Goal: Information Seeking & Learning: Learn about a topic

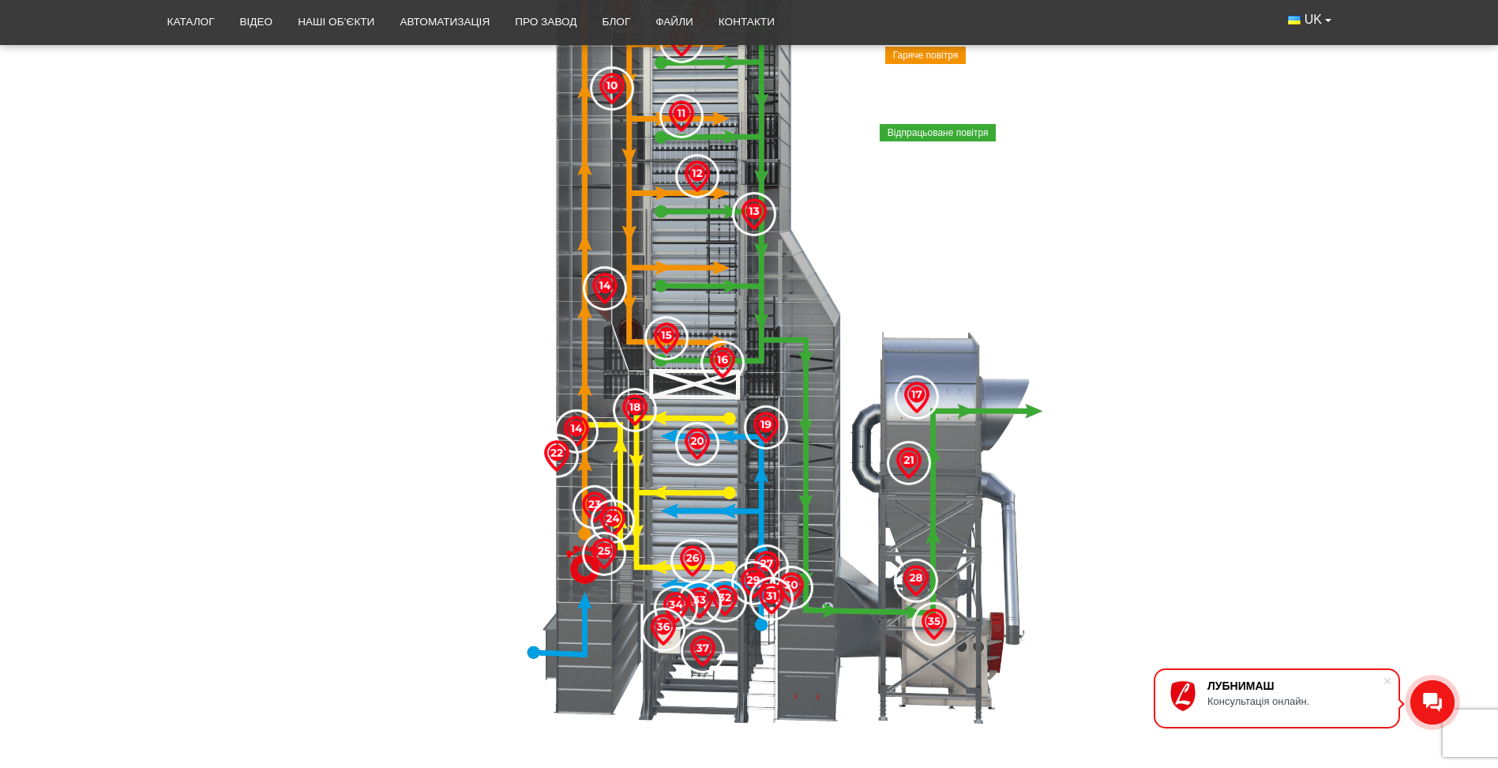
scroll to position [807, 0]
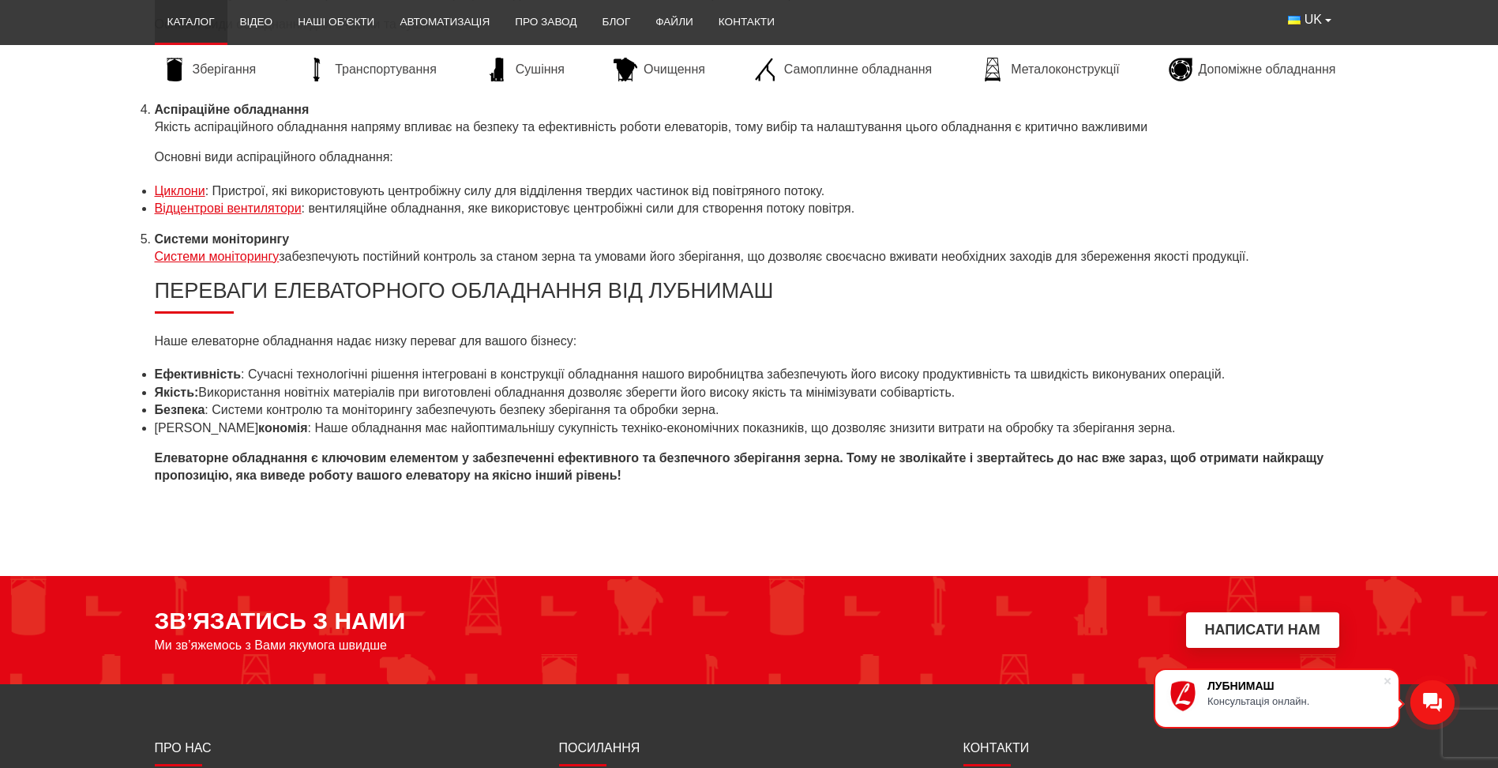
scroll to position [6871, 0]
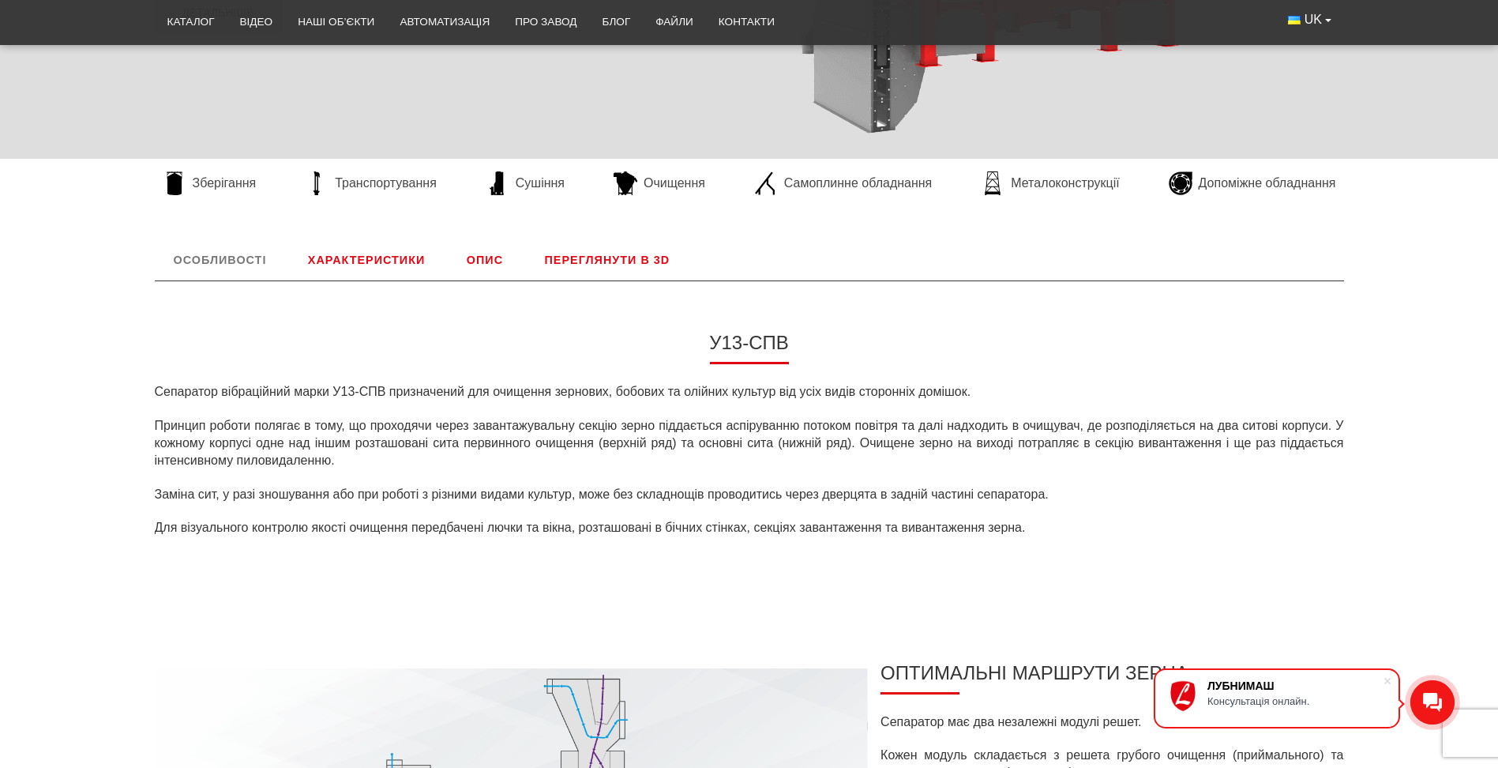
scroll to position [237, 0]
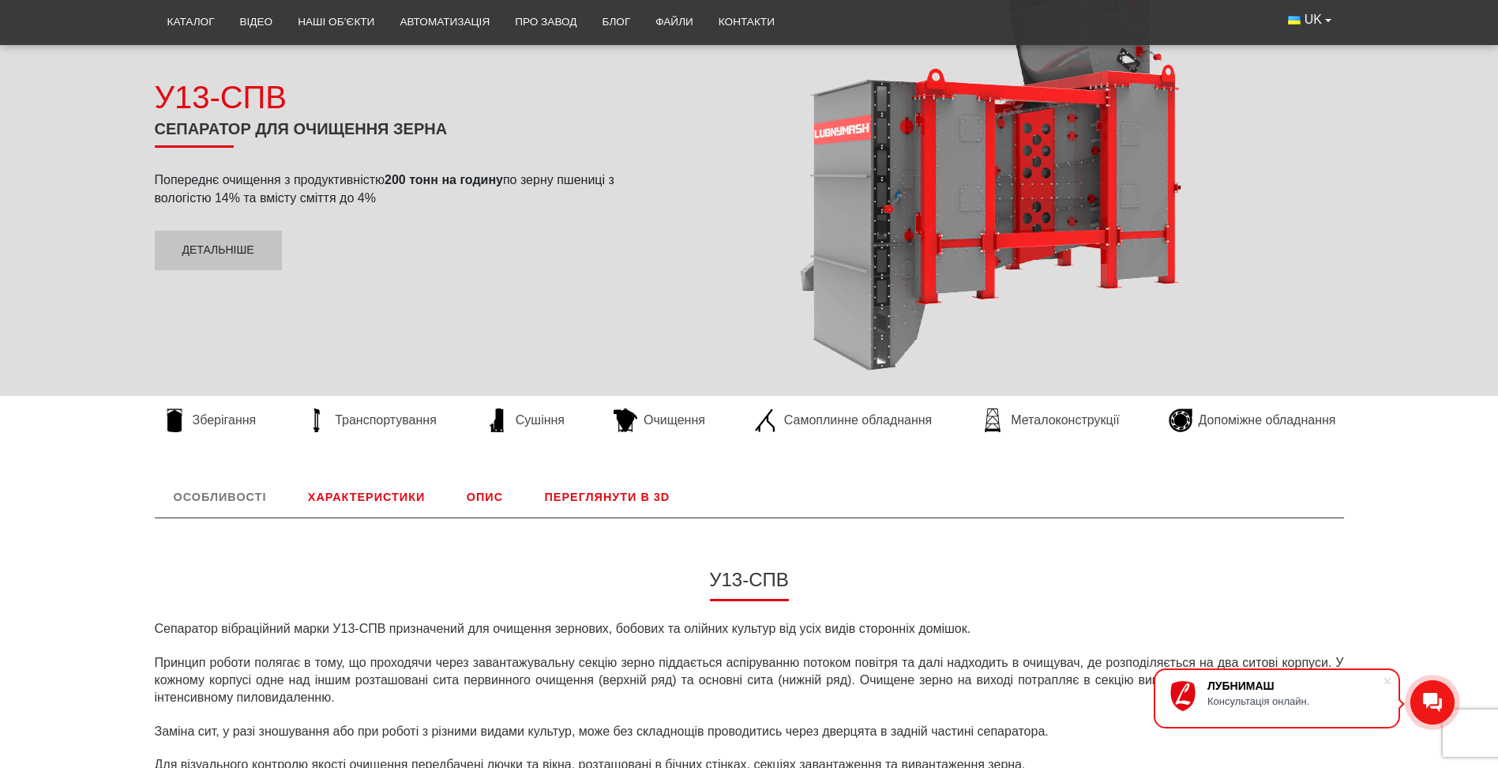
click at [371, 503] on link "Характеристики" at bounding box center [366, 496] width 155 height 41
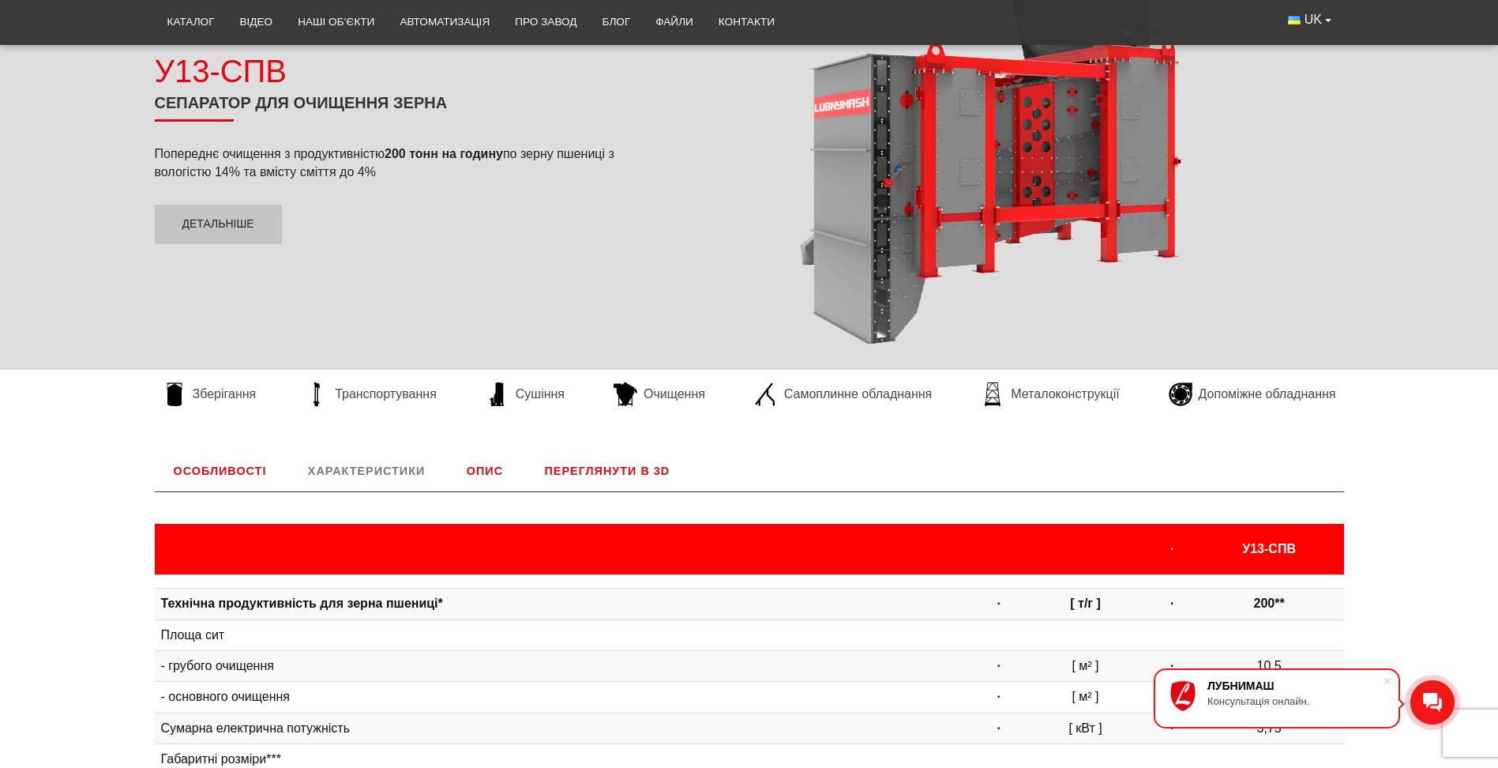
click at [472, 475] on link "Опис" at bounding box center [485, 470] width 74 height 41
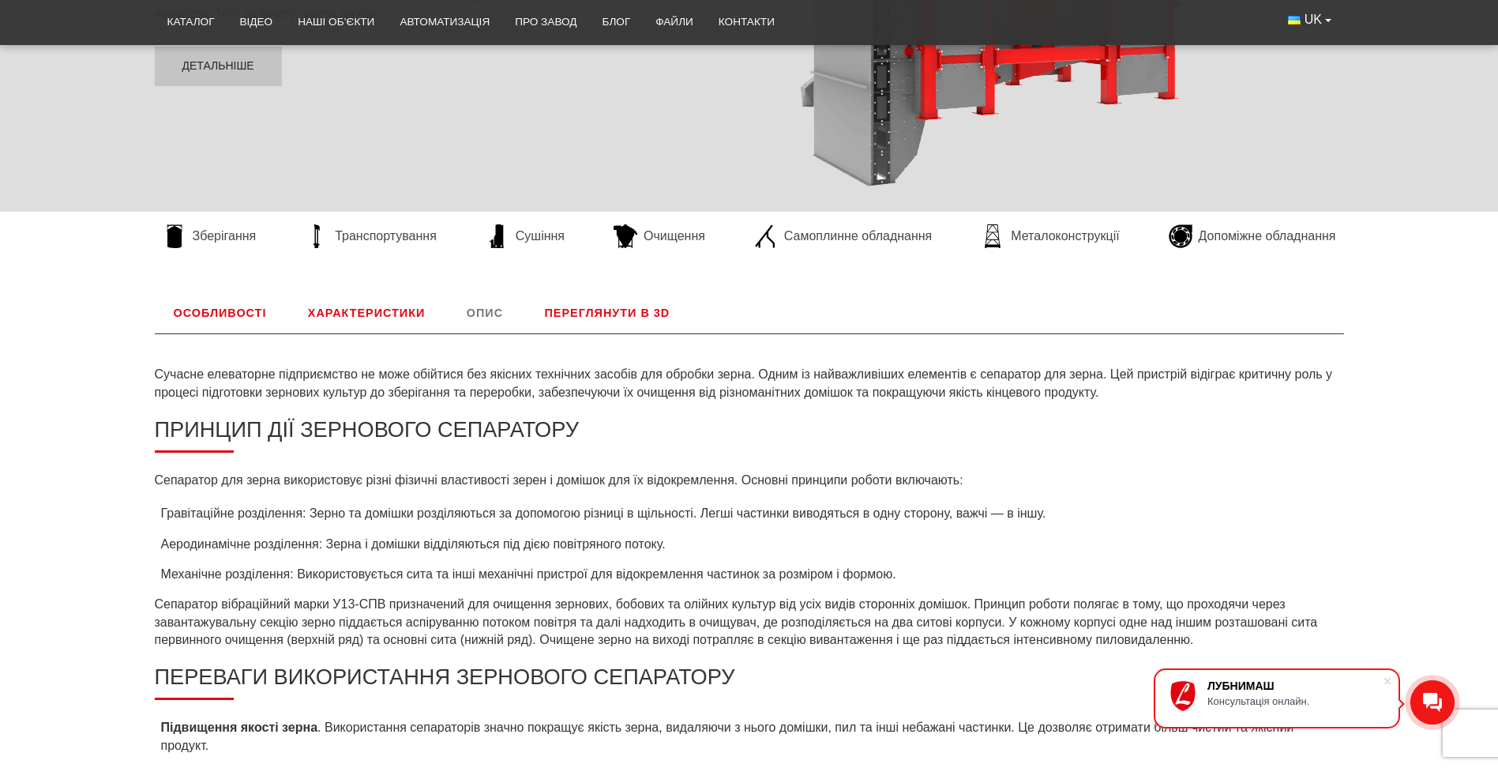
click at [596, 302] on link "Переглянути в 3D" at bounding box center [607, 312] width 163 height 41
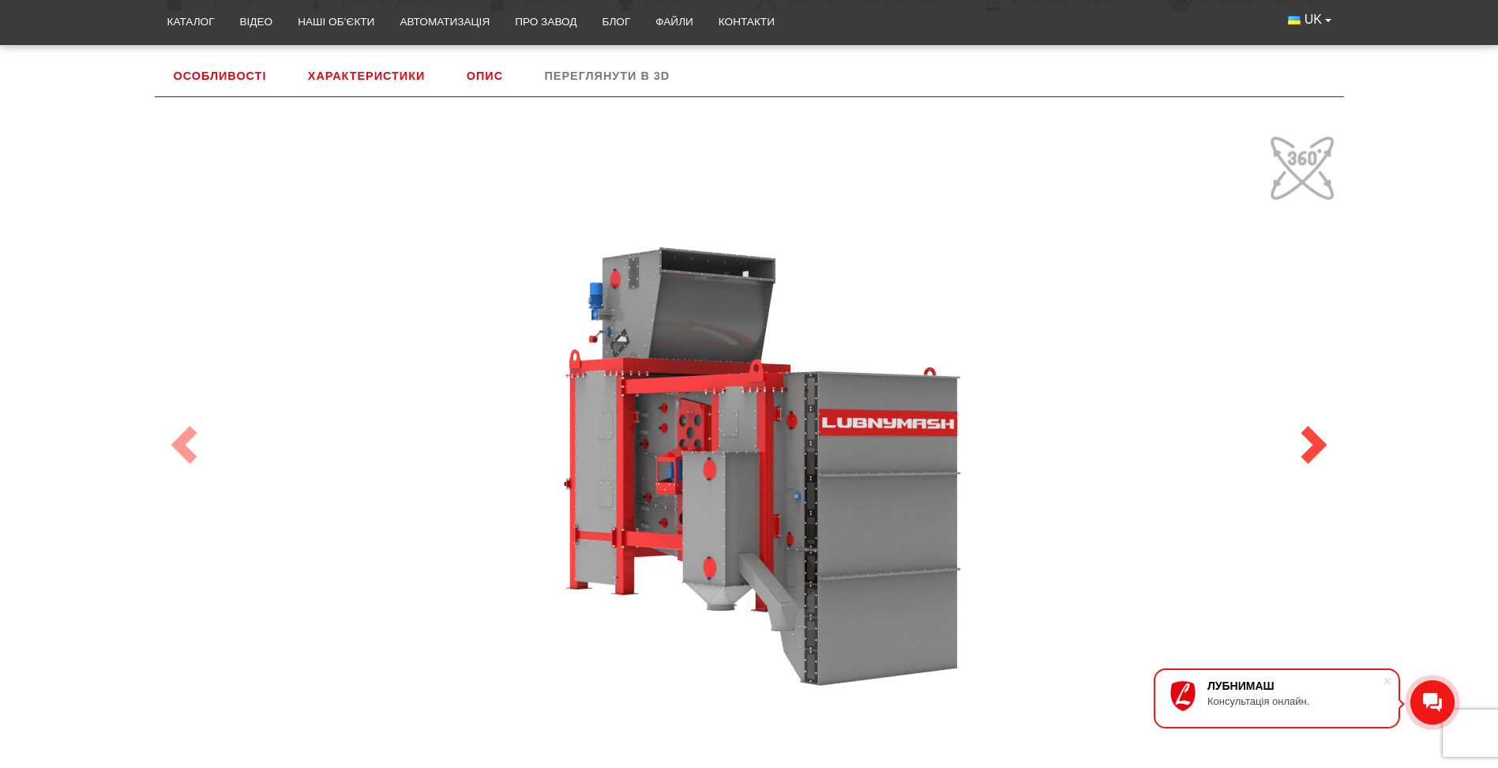
click at [1313, 451] on span at bounding box center [1314, 445] width 38 height 38
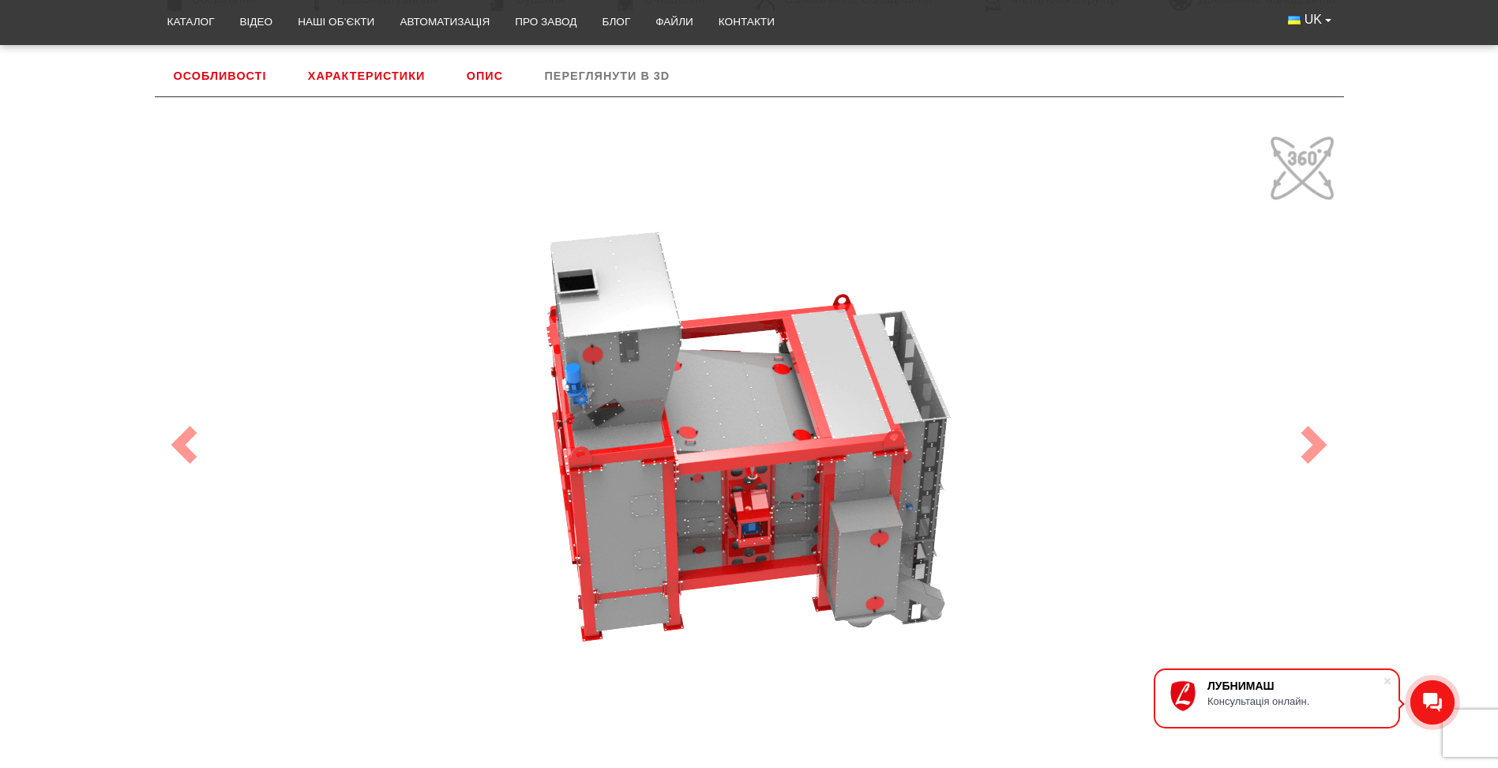
drag, startPoint x: 748, startPoint y: 474, endPoint x: 829, endPoint y: 532, distance: 99.5
click at [829, 533] on div "100" at bounding box center [749, 445] width 1185 height 632
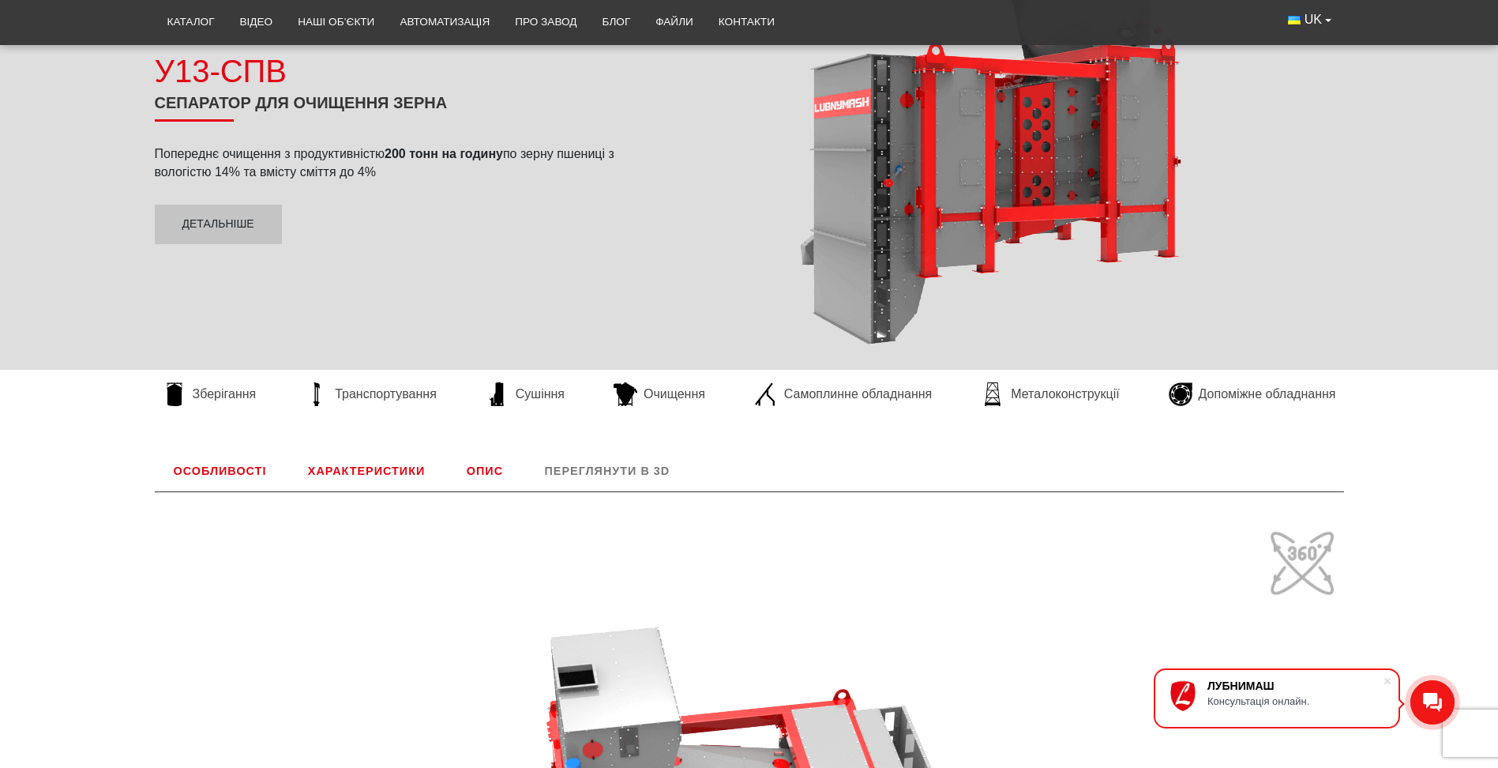
click at [474, 476] on link "Опис" at bounding box center [485, 470] width 74 height 41
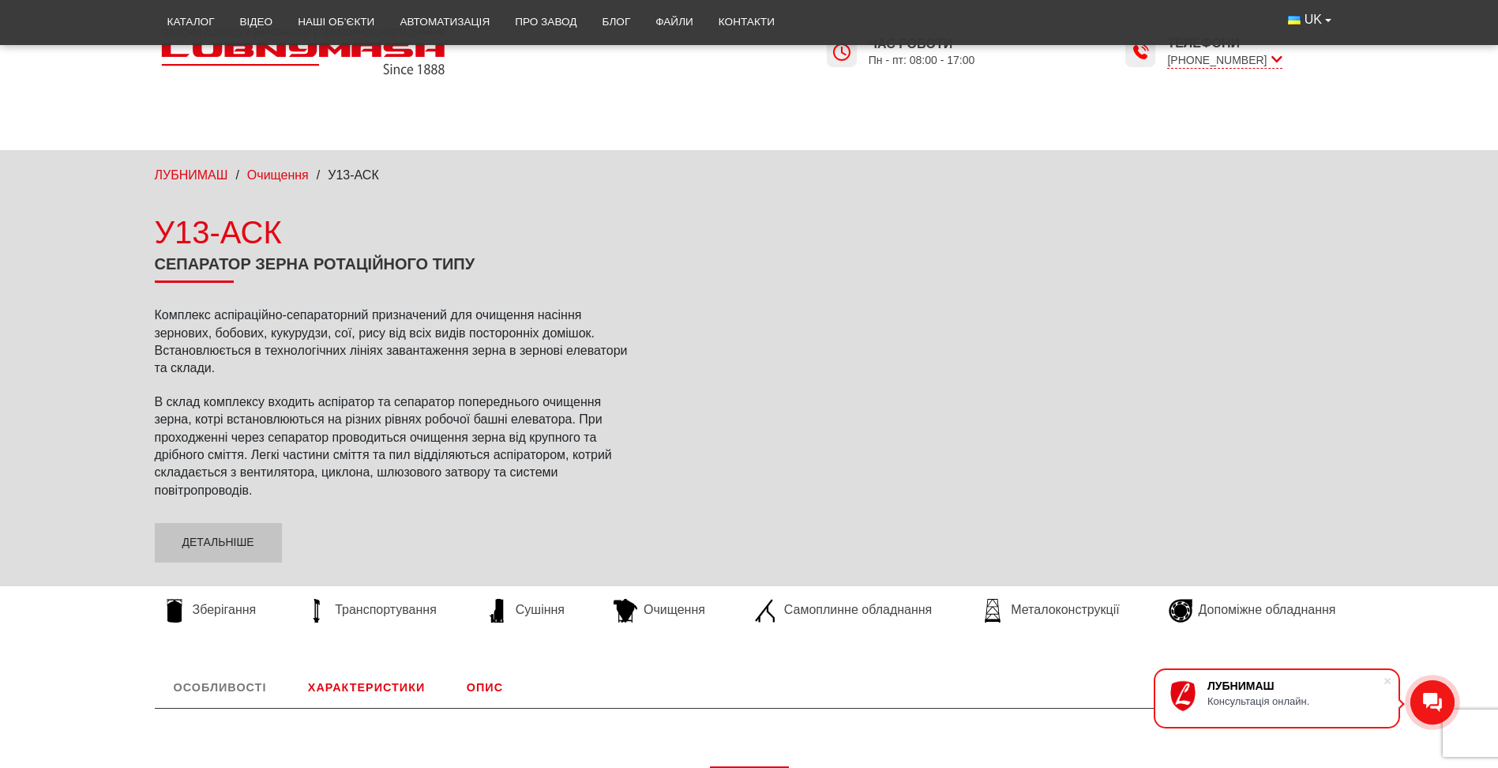
scroll to position [237, 0]
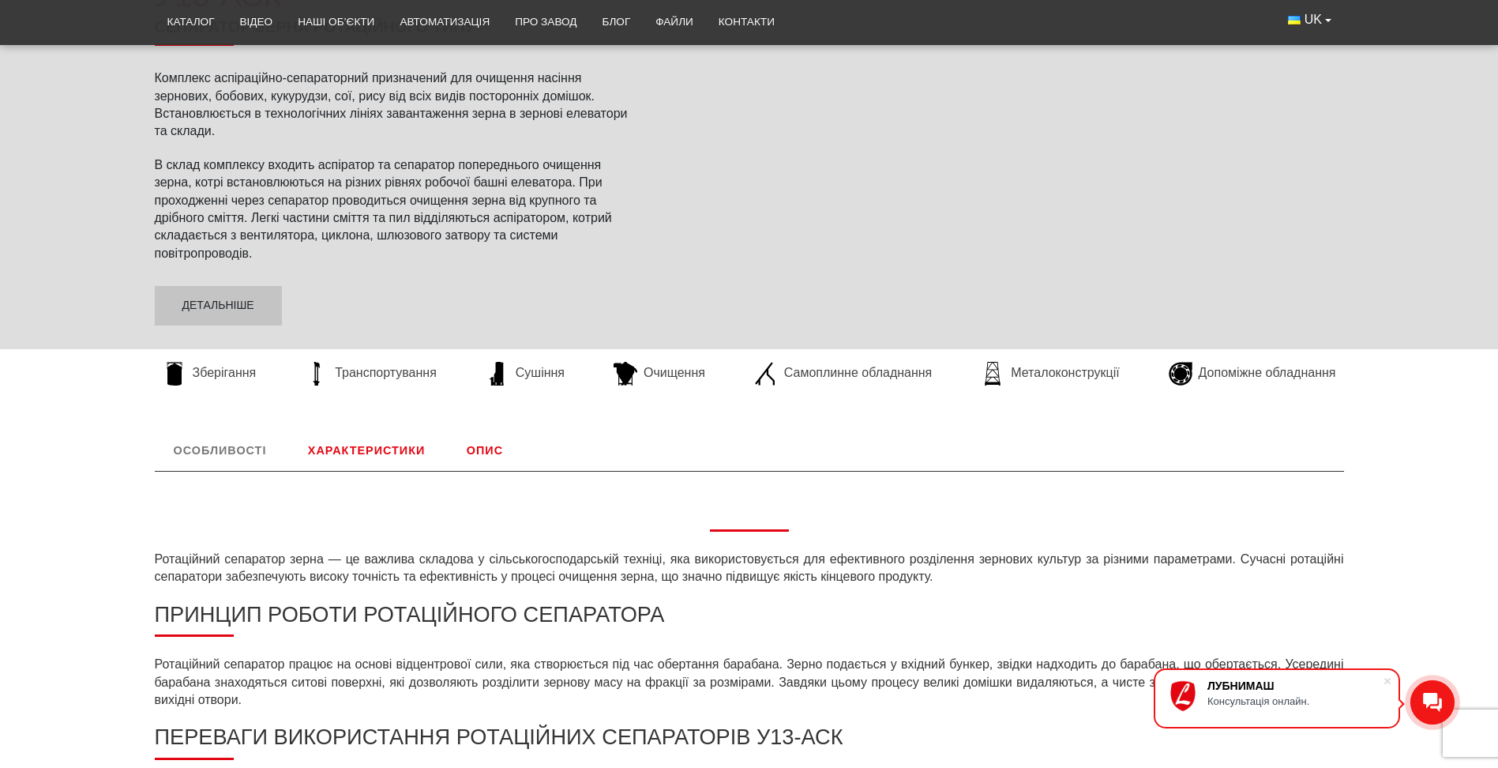
click at [248, 446] on link "Особливості" at bounding box center [220, 450] width 131 height 41
click at [495, 442] on link "Опис" at bounding box center [485, 450] width 74 height 41
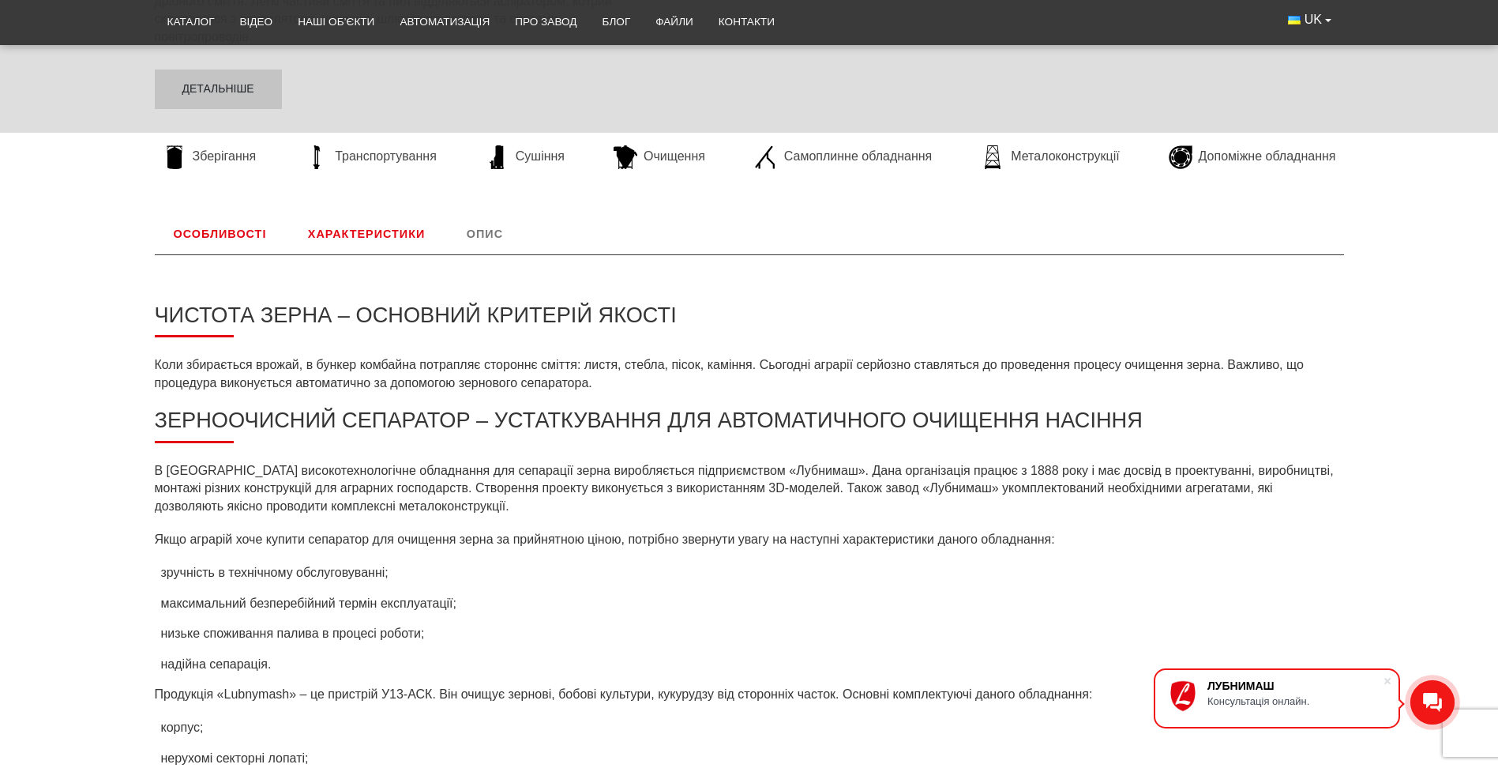
click at [358, 231] on link "Характеристики" at bounding box center [366, 233] width 155 height 41
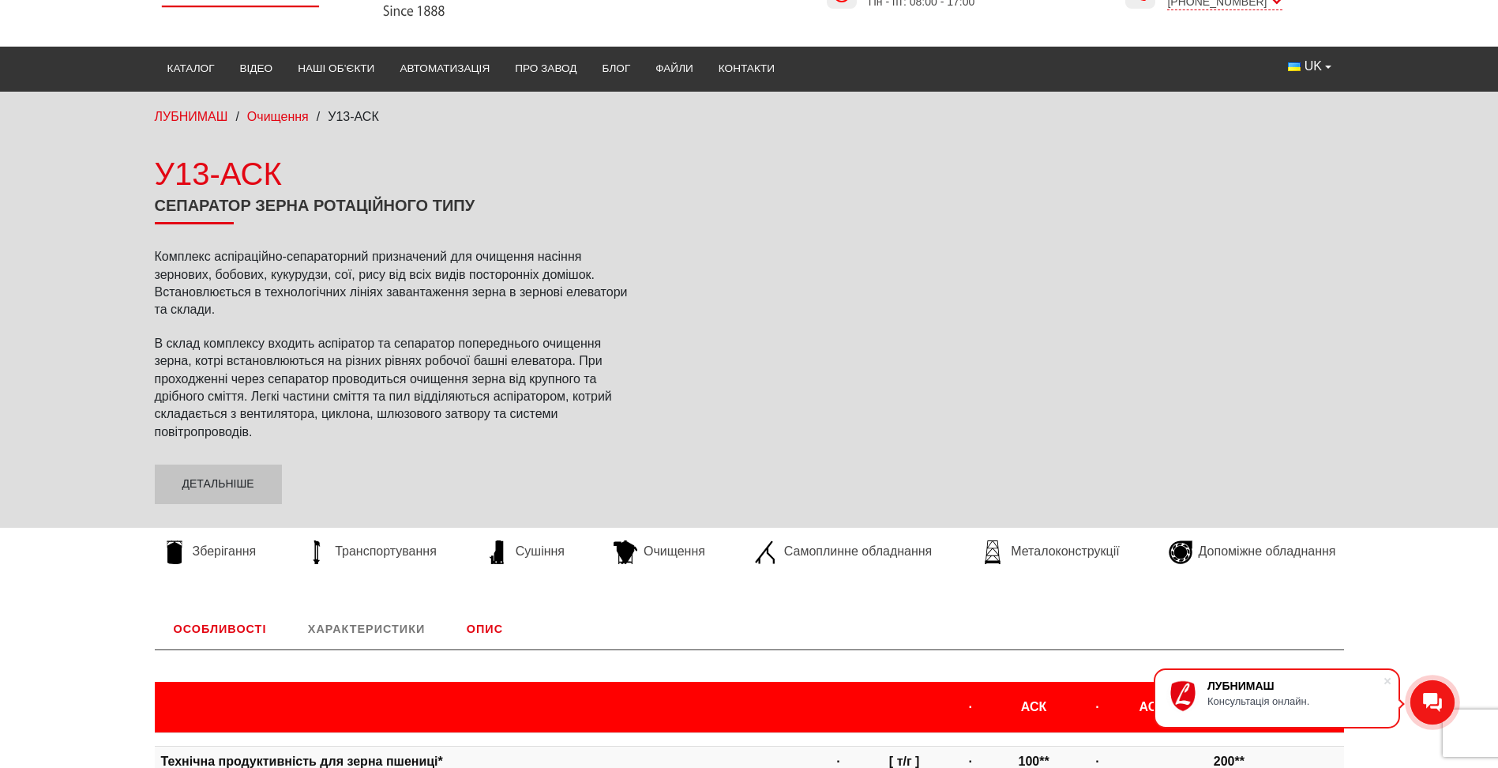
scroll to position [0, 0]
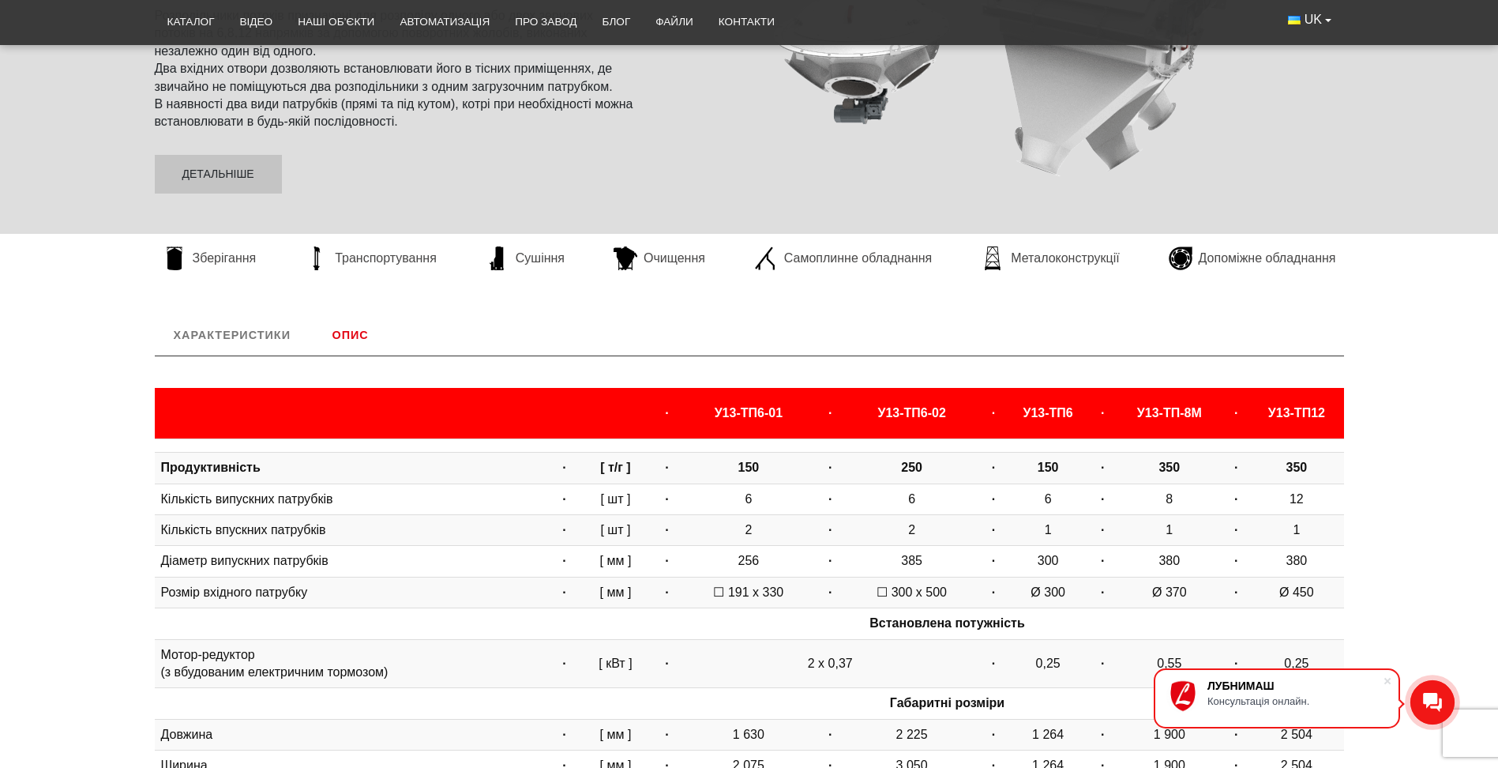
click at [342, 340] on link "Опис" at bounding box center [350, 334] width 74 height 41
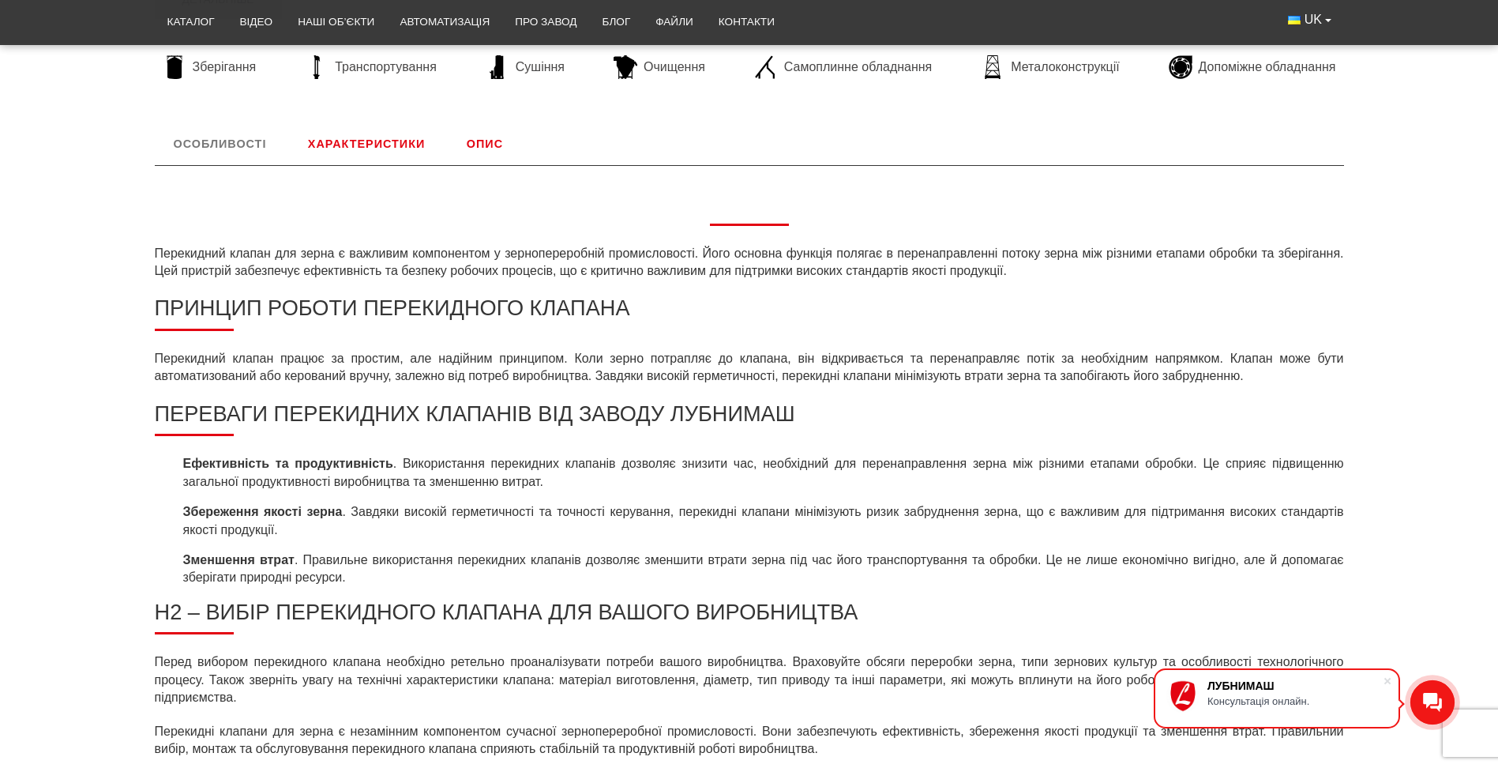
scroll to position [316, 0]
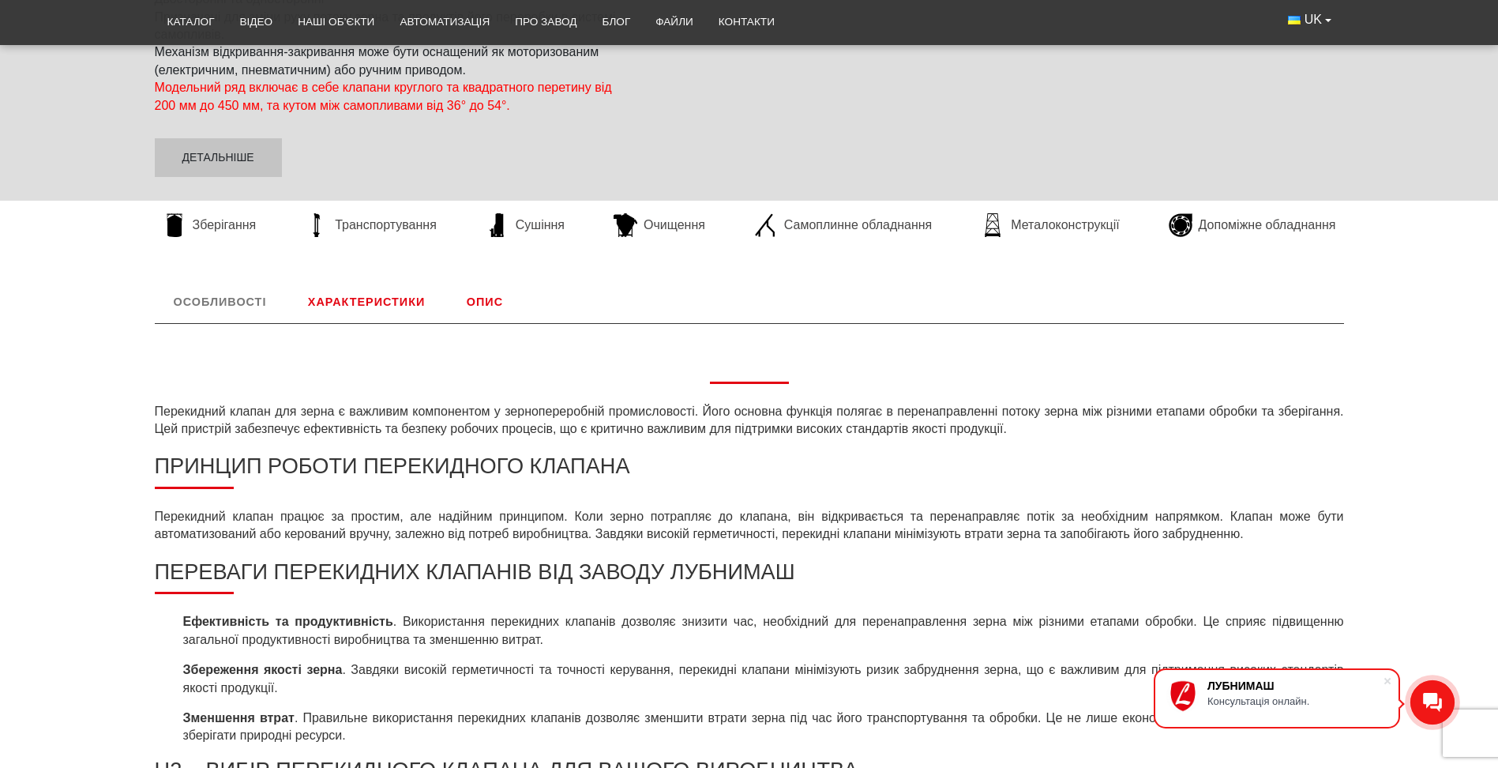
click at [357, 303] on link "Характеристики" at bounding box center [366, 301] width 155 height 41
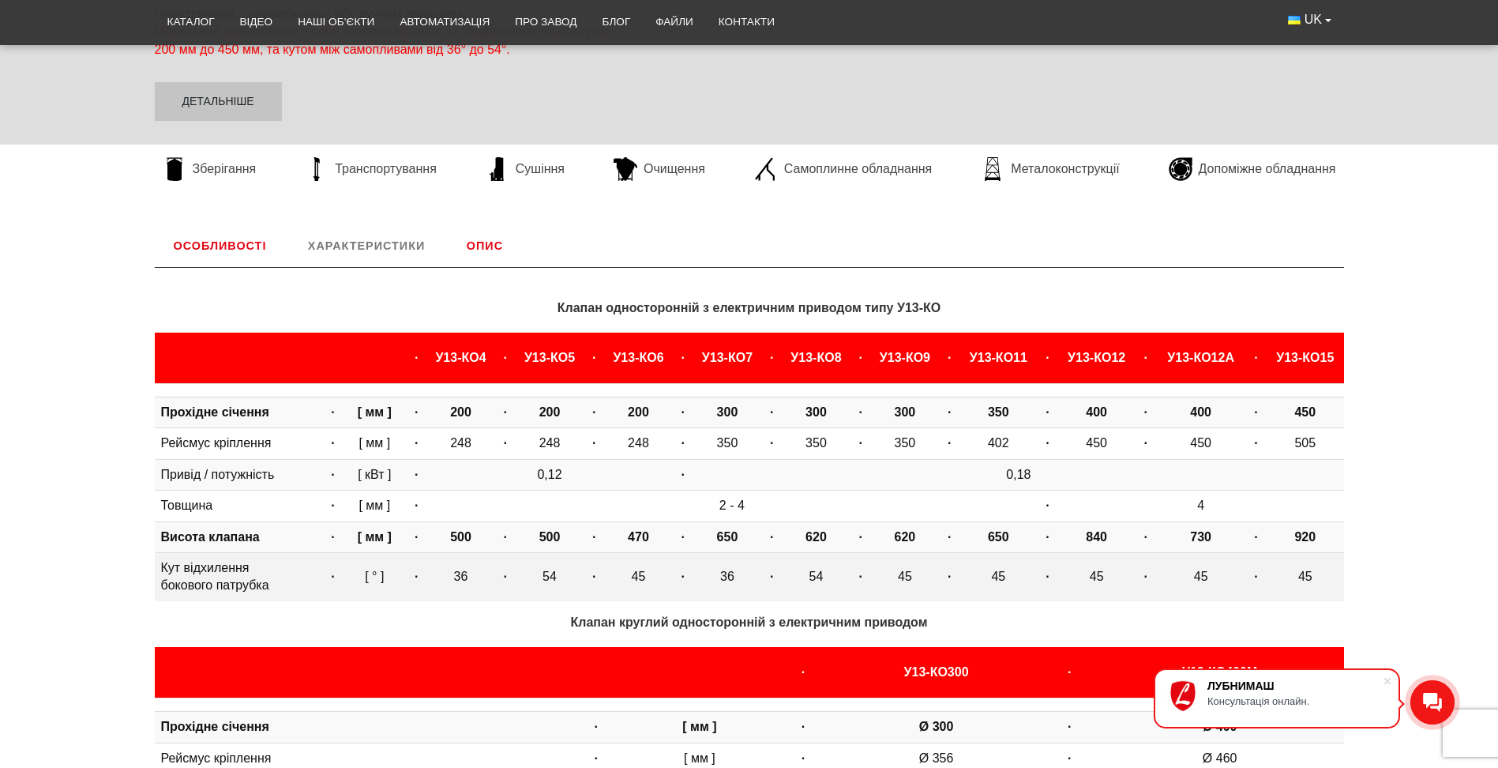
scroll to position [0, 0]
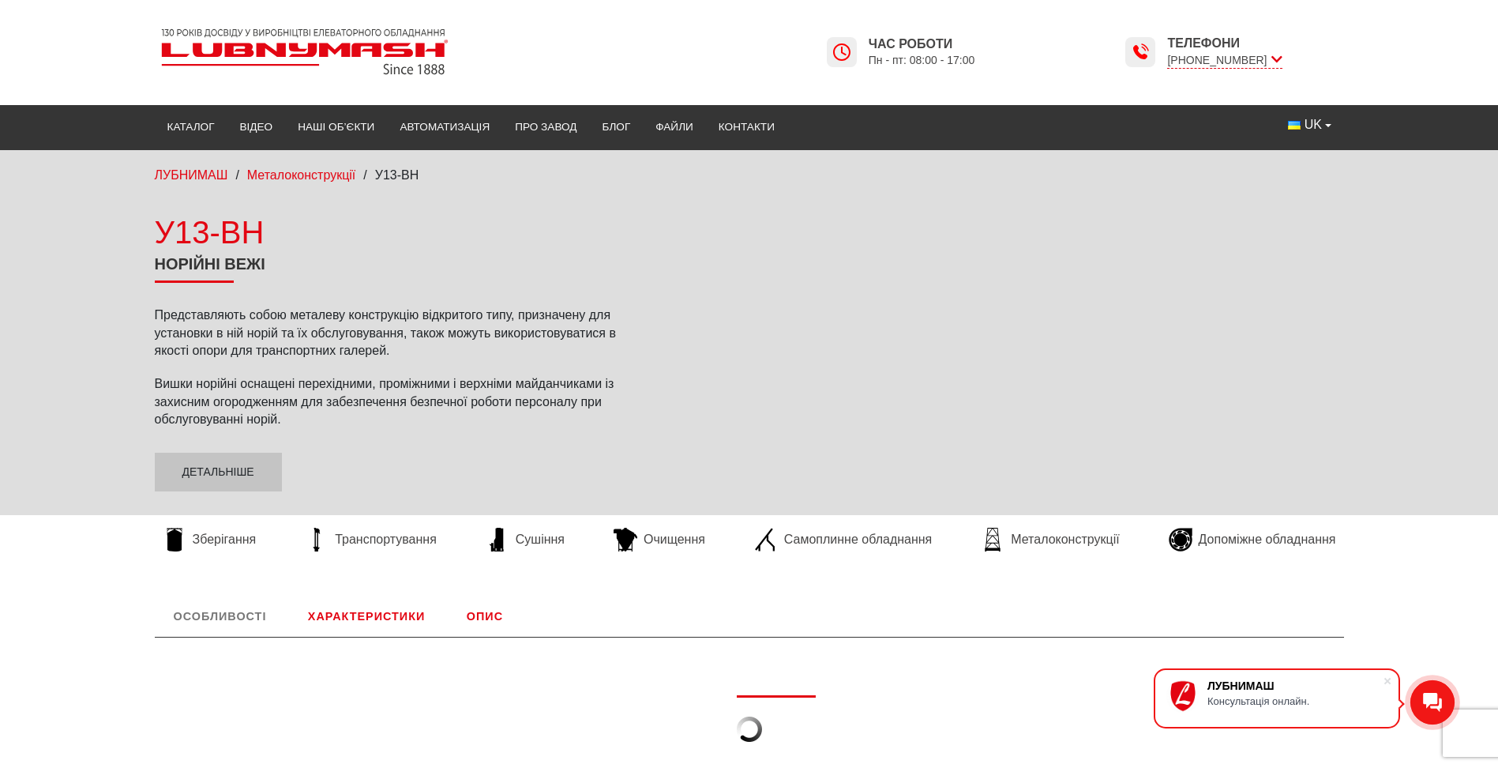
scroll to position [316, 0]
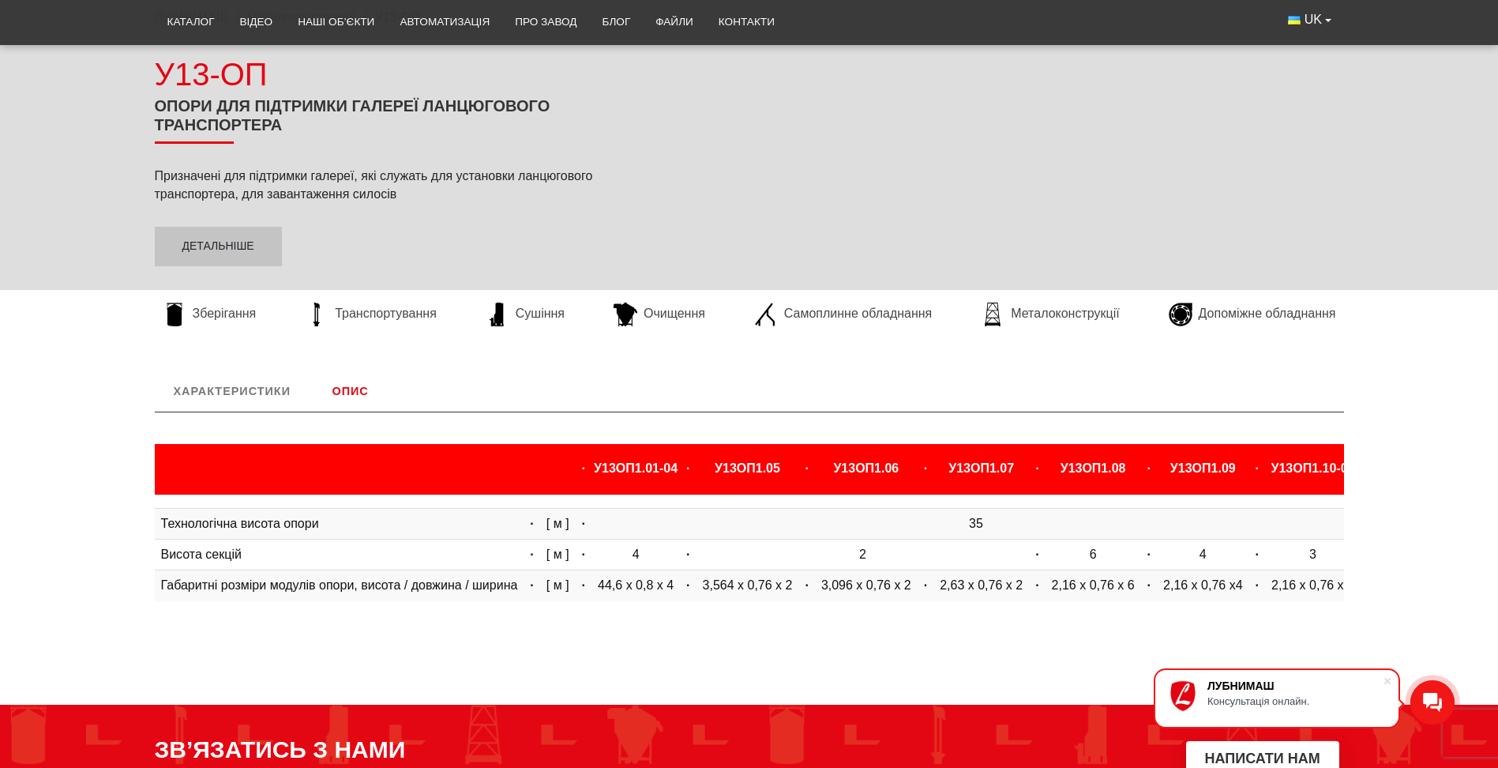
click at [361, 388] on link "Опис" at bounding box center [350, 390] width 74 height 41
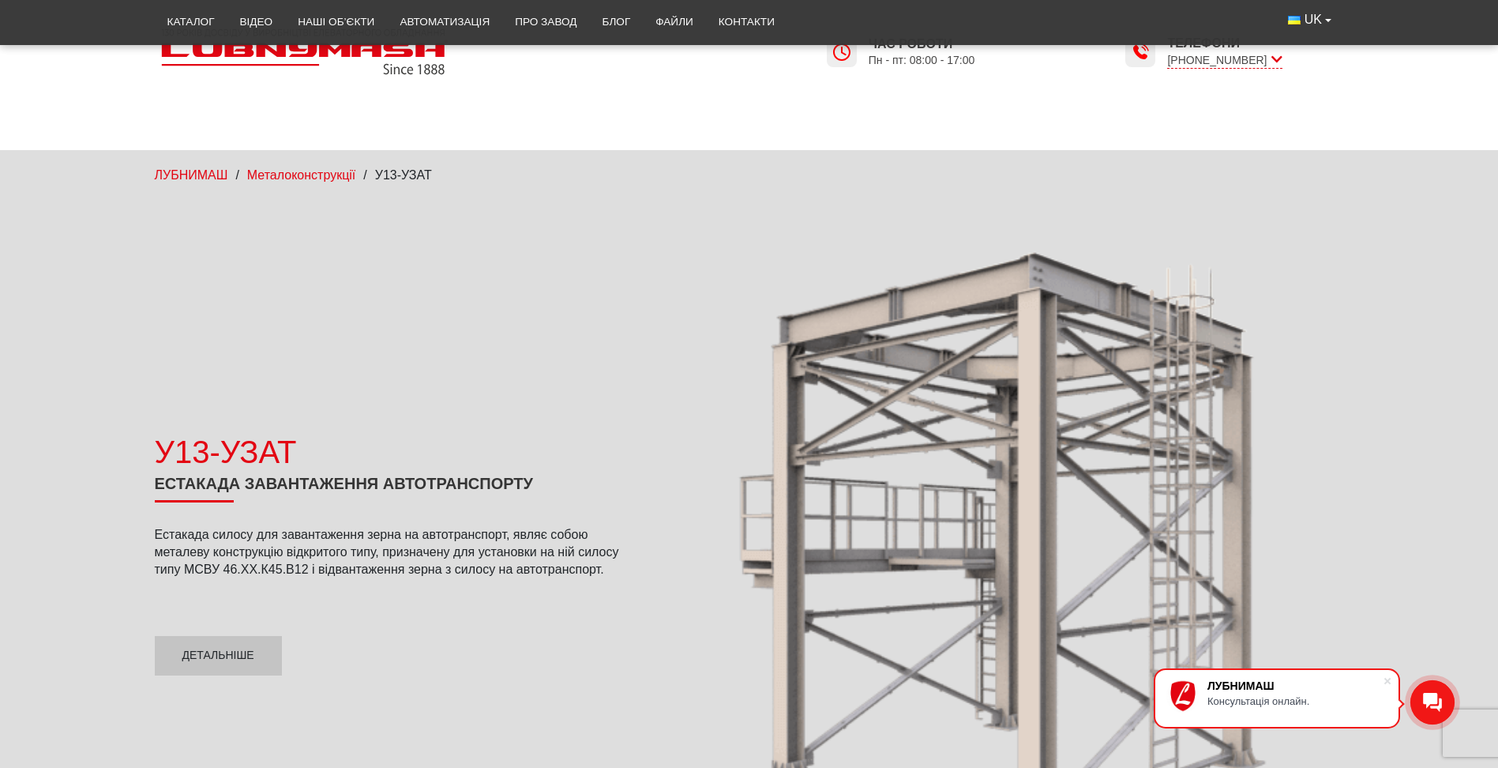
scroll to position [237, 0]
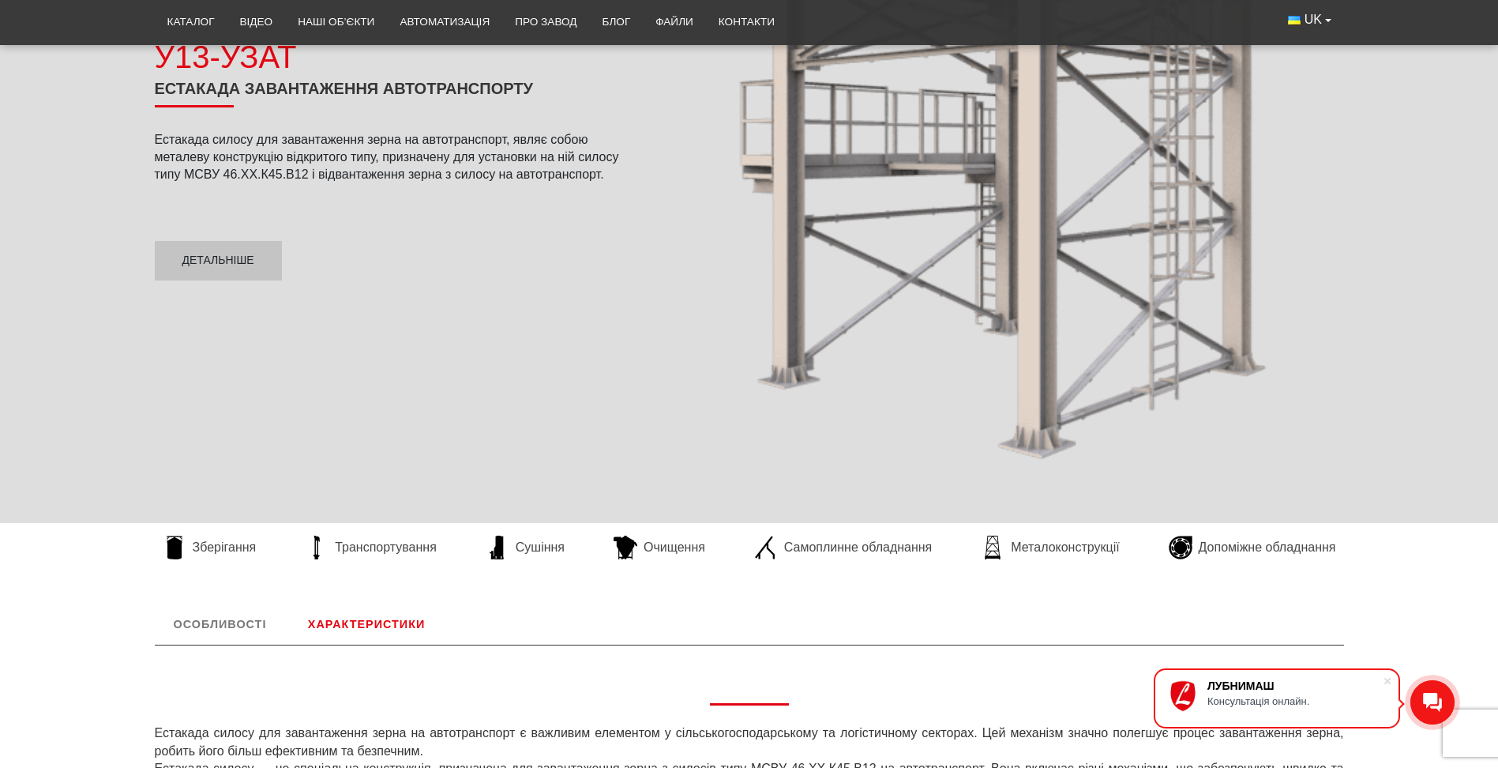
click at [366, 627] on link "Характеристики" at bounding box center [366, 623] width 155 height 41
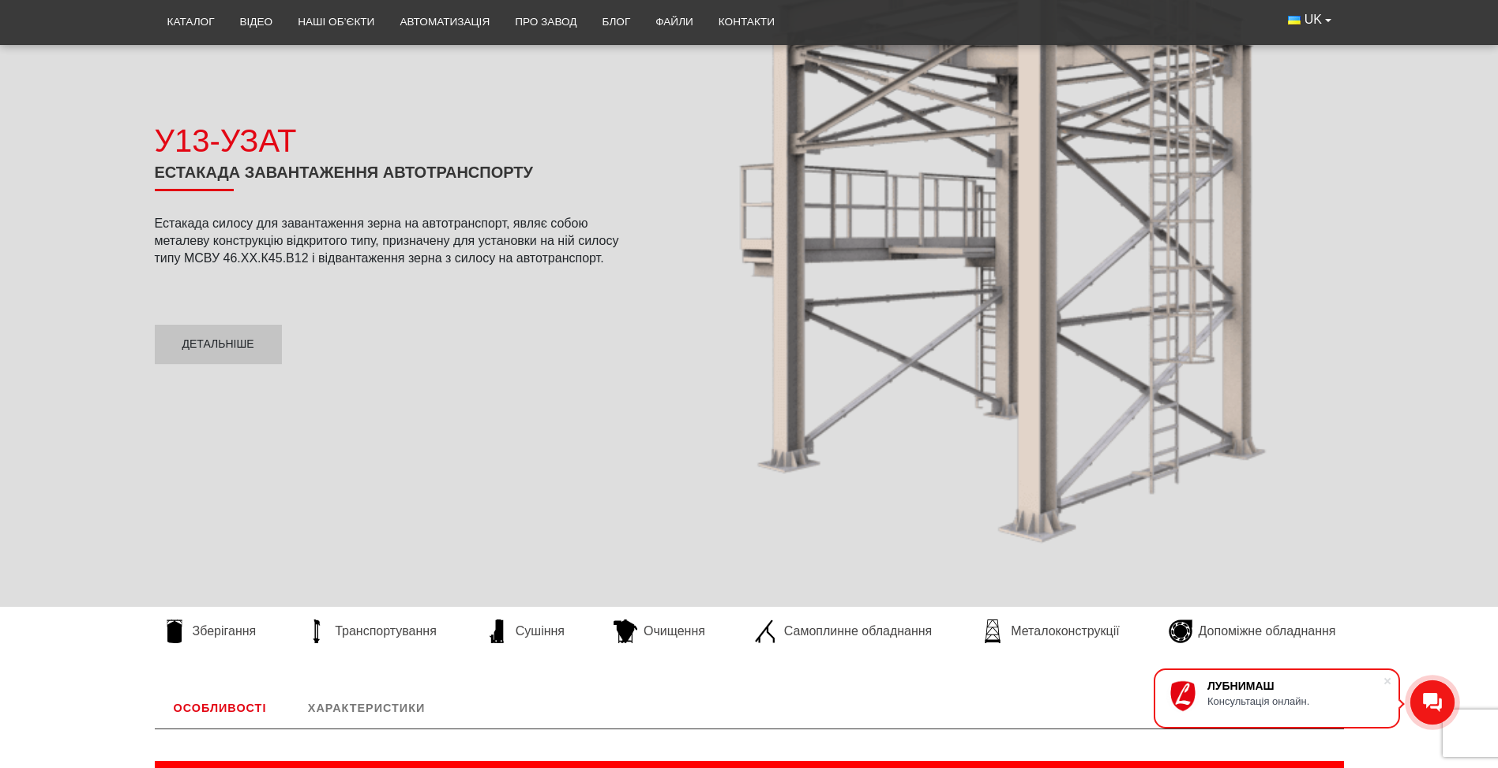
scroll to position [0, 0]
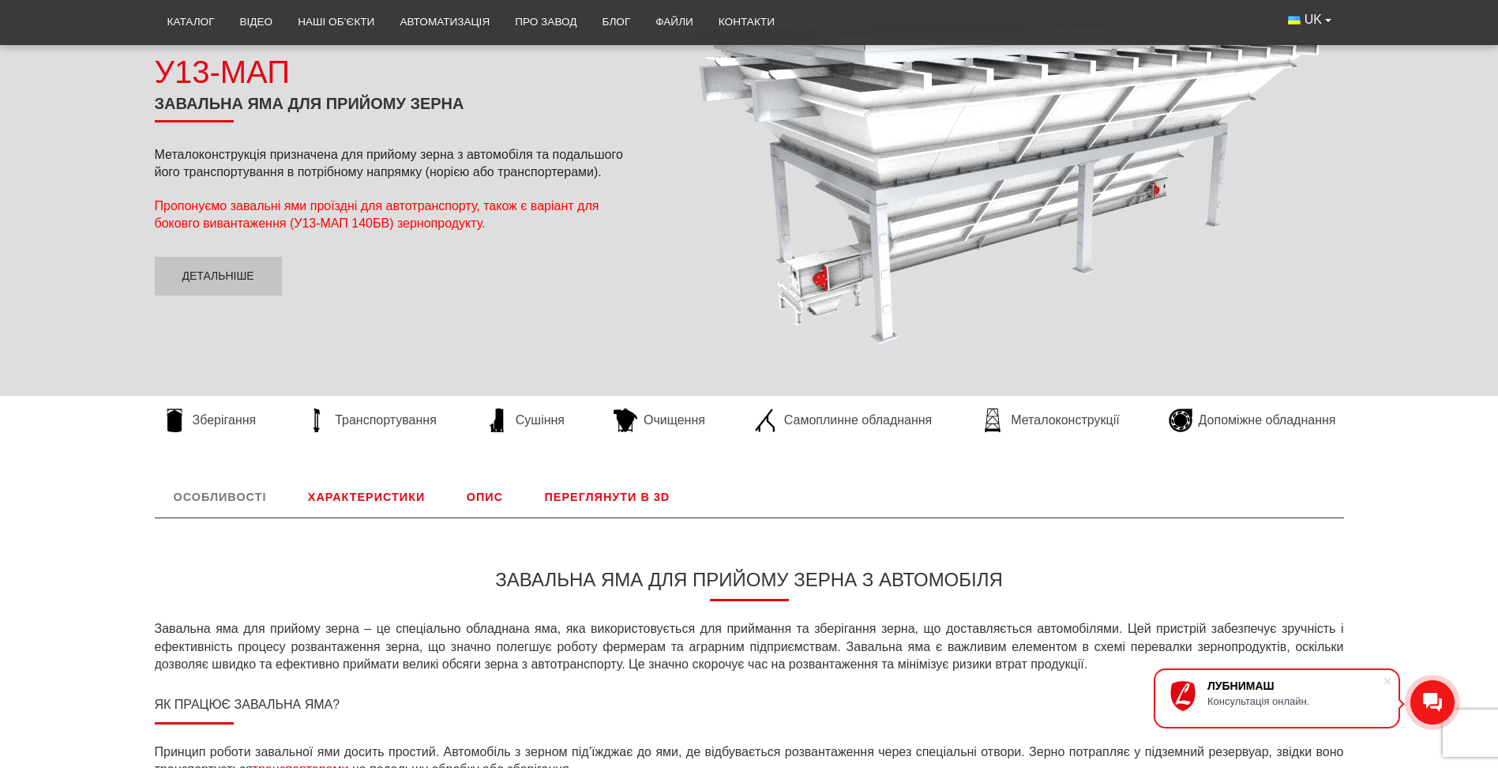
click at [415, 497] on link "Характеристики" at bounding box center [366, 496] width 155 height 41
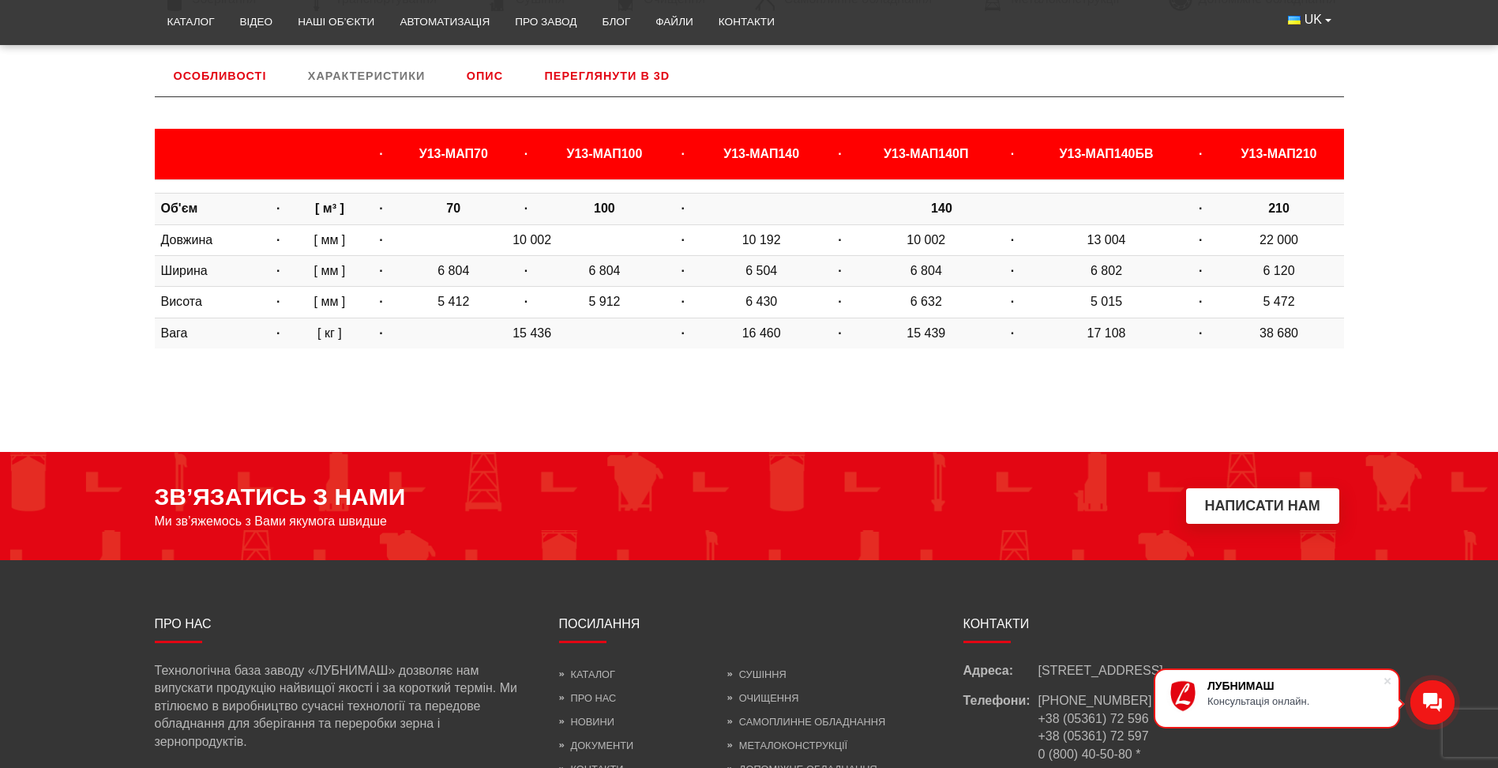
click at [485, 85] on link "Опис" at bounding box center [485, 75] width 74 height 41
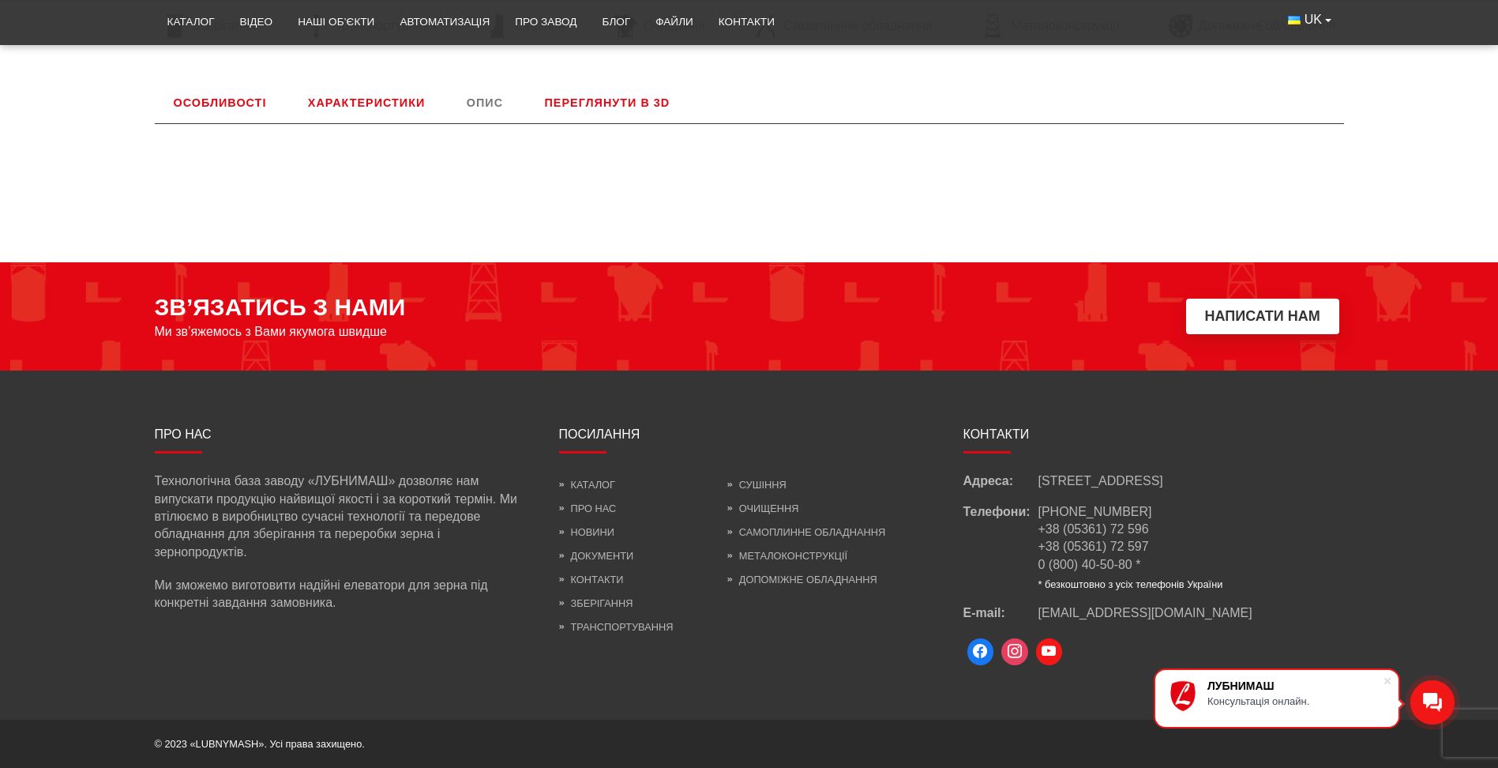
click at [591, 91] on link "Переглянути в 3D" at bounding box center [607, 102] width 163 height 41
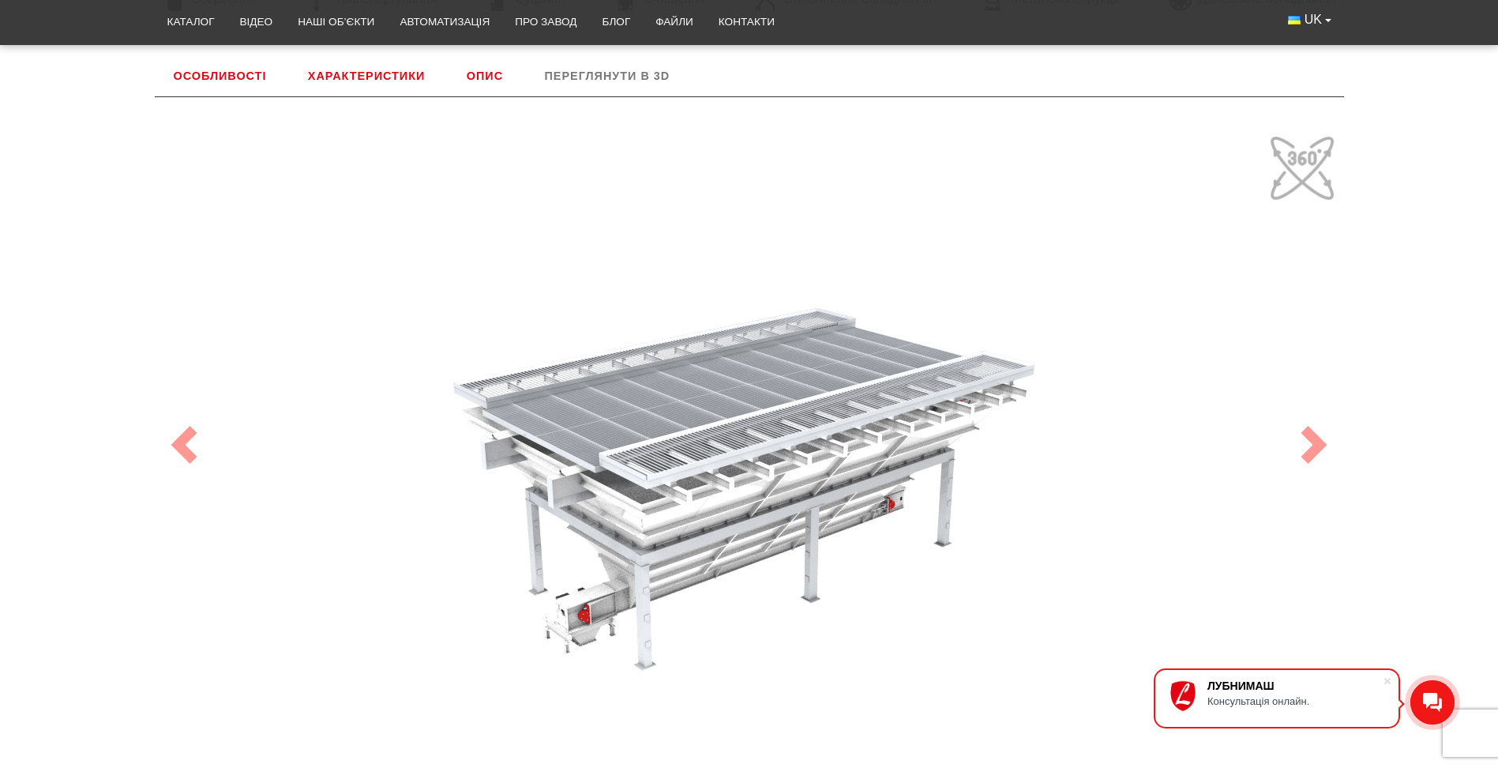
drag, startPoint x: 840, startPoint y: 473, endPoint x: 858, endPoint y: 456, distance: 25.1
click at [858, 456] on div "100" at bounding box center [749, 445] width 1185 height 632
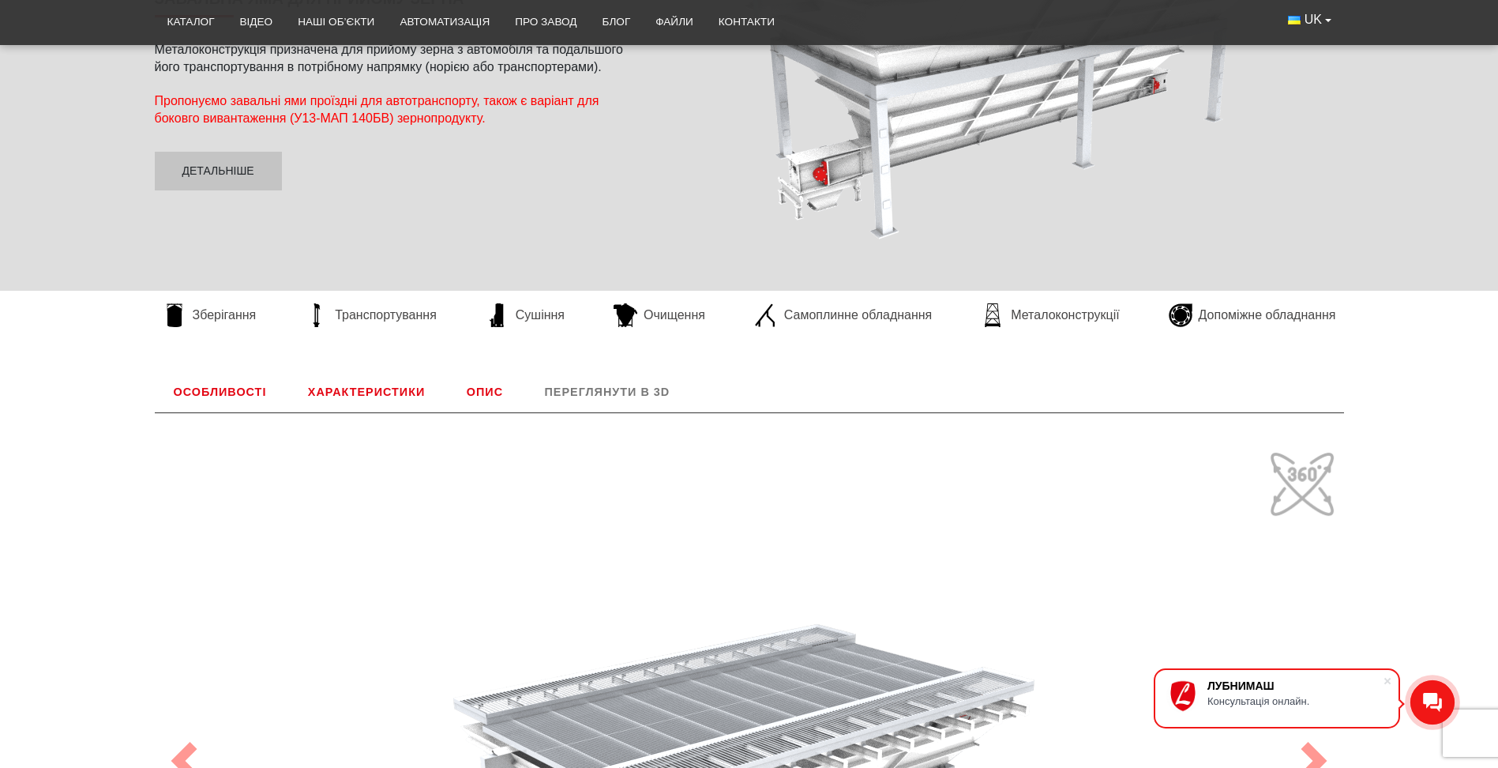
click at [475, 399] on link "Опис" at bounding box center [485, 391] width 74 height 41
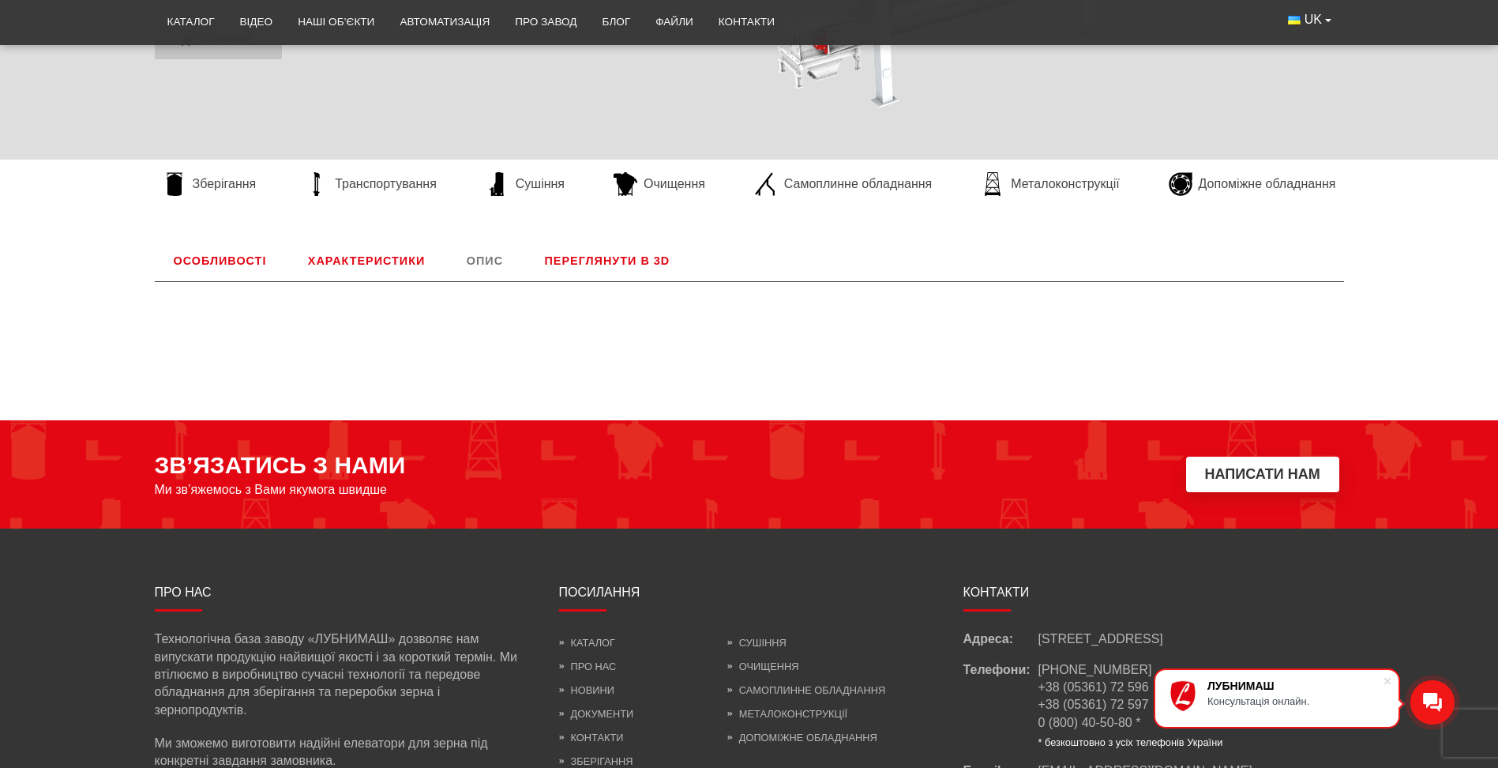
scroll to position [315, 0]
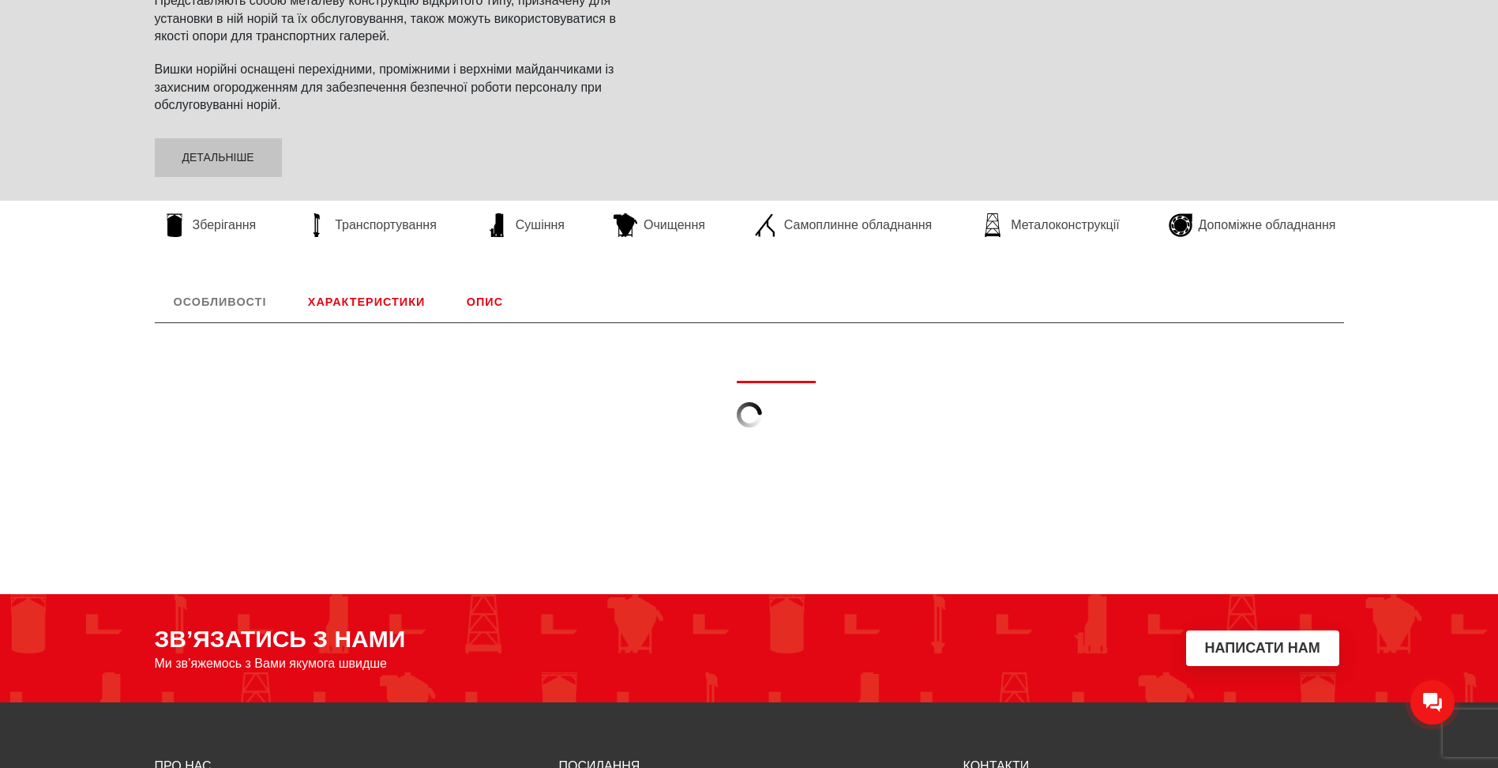
click at [356, 294] on link "Характеристики" at bounding box center [366, 301] width 155 height 41
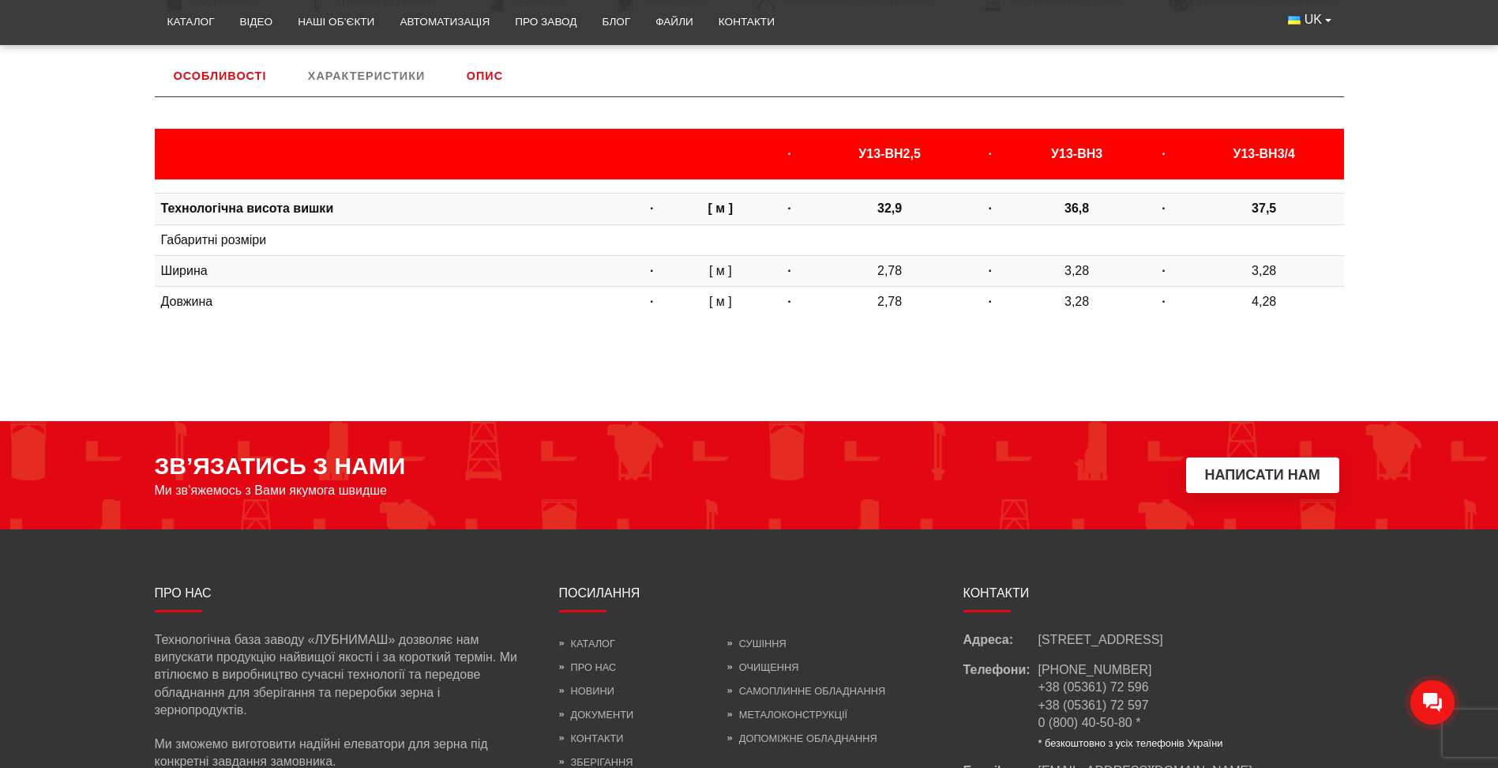
click at [466, 74] on link "Опис" at bounding box center [485, 75] width 74 height 41
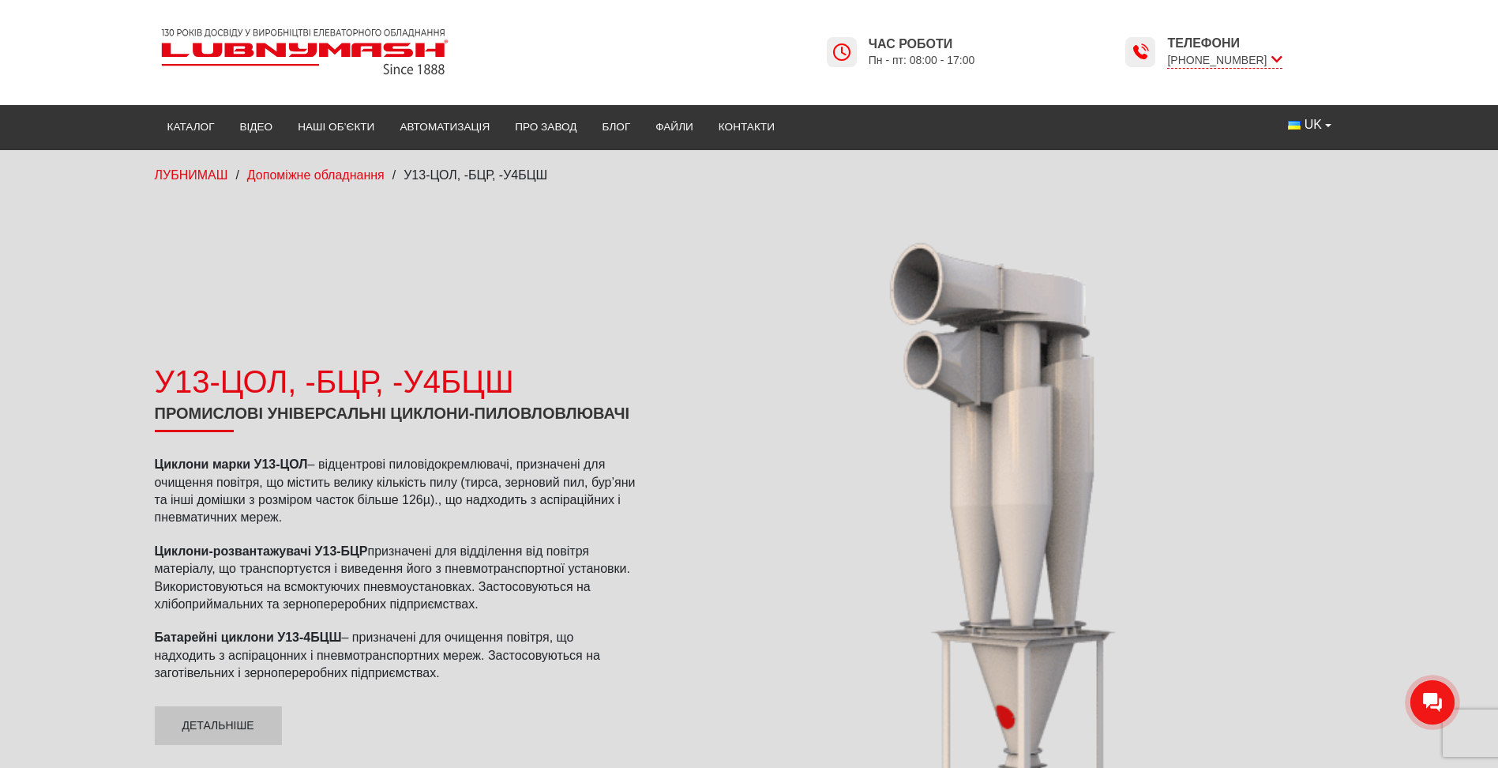
scroll to position [79, 0]
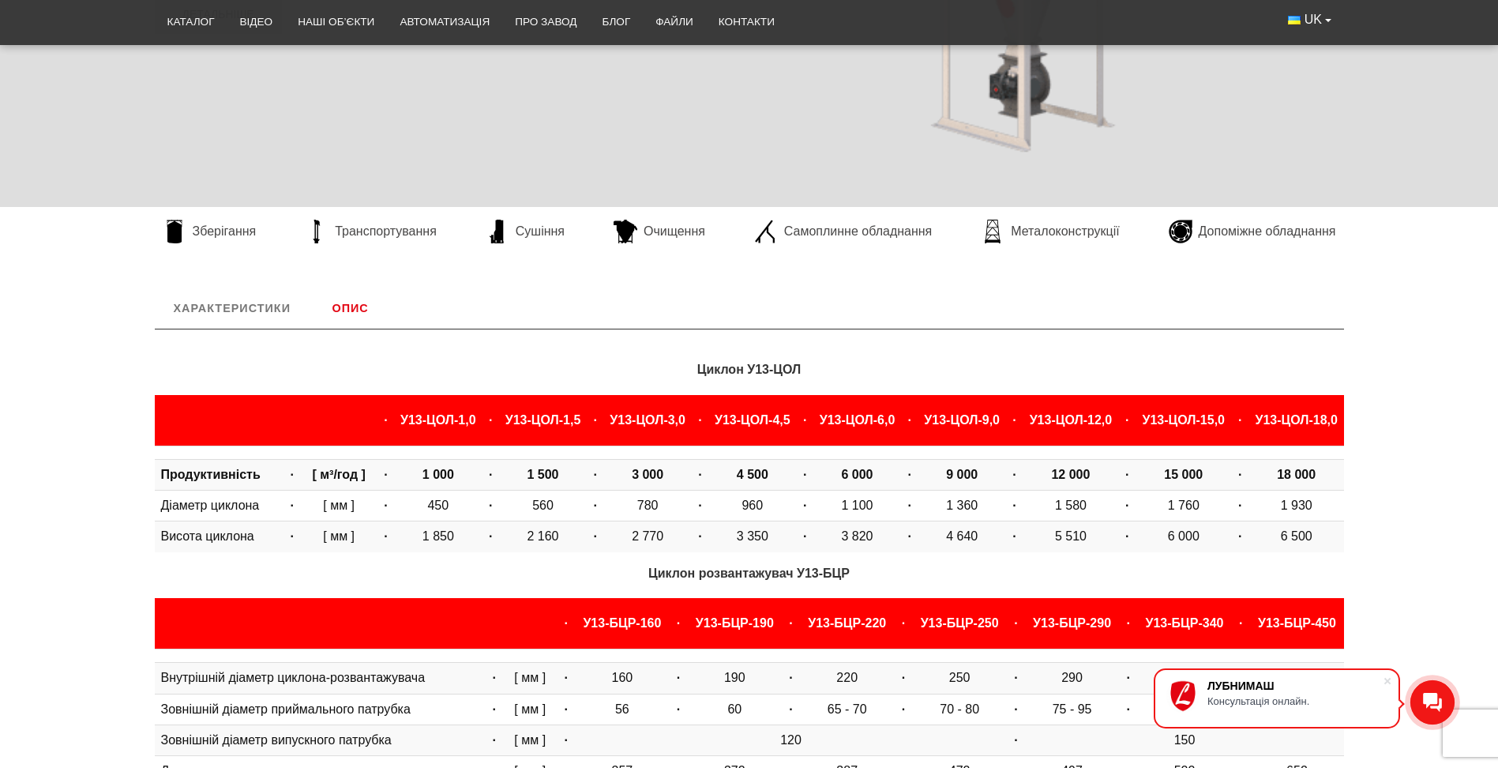
click at [355, 306] on link "Опис" at bounding box center [350, 307] width 74 height 41
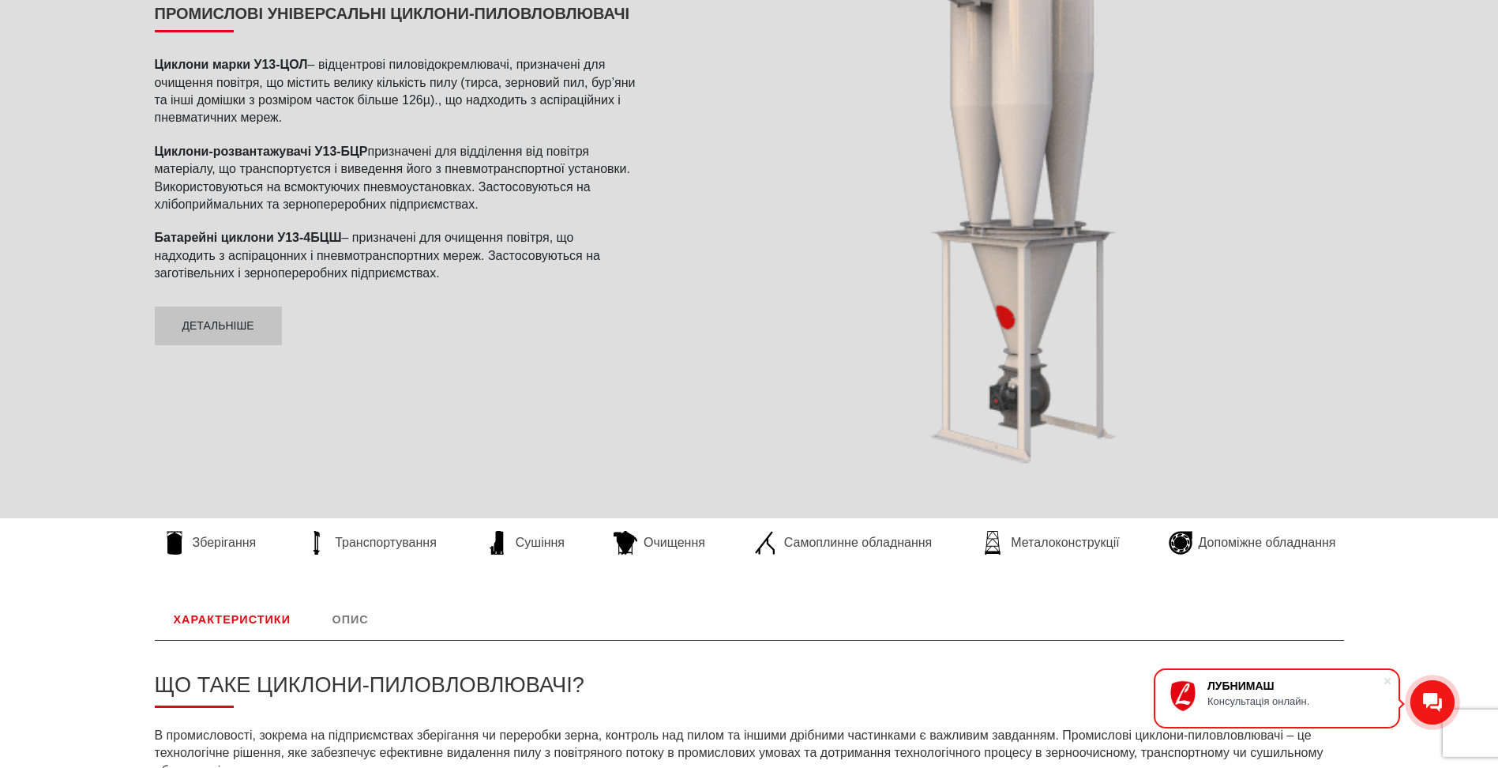
scroll to position [0, 0]
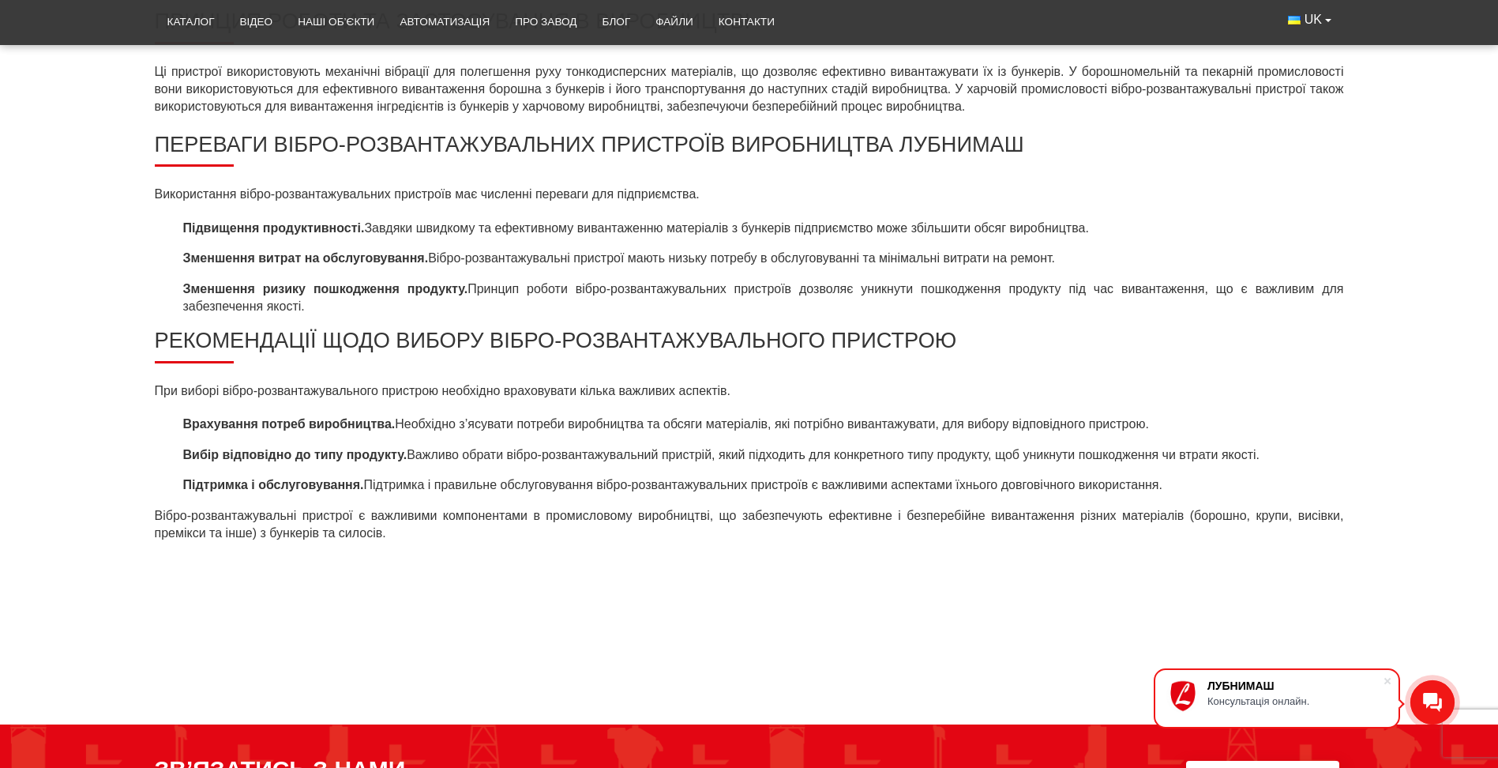
scroll to position [1343, 0]
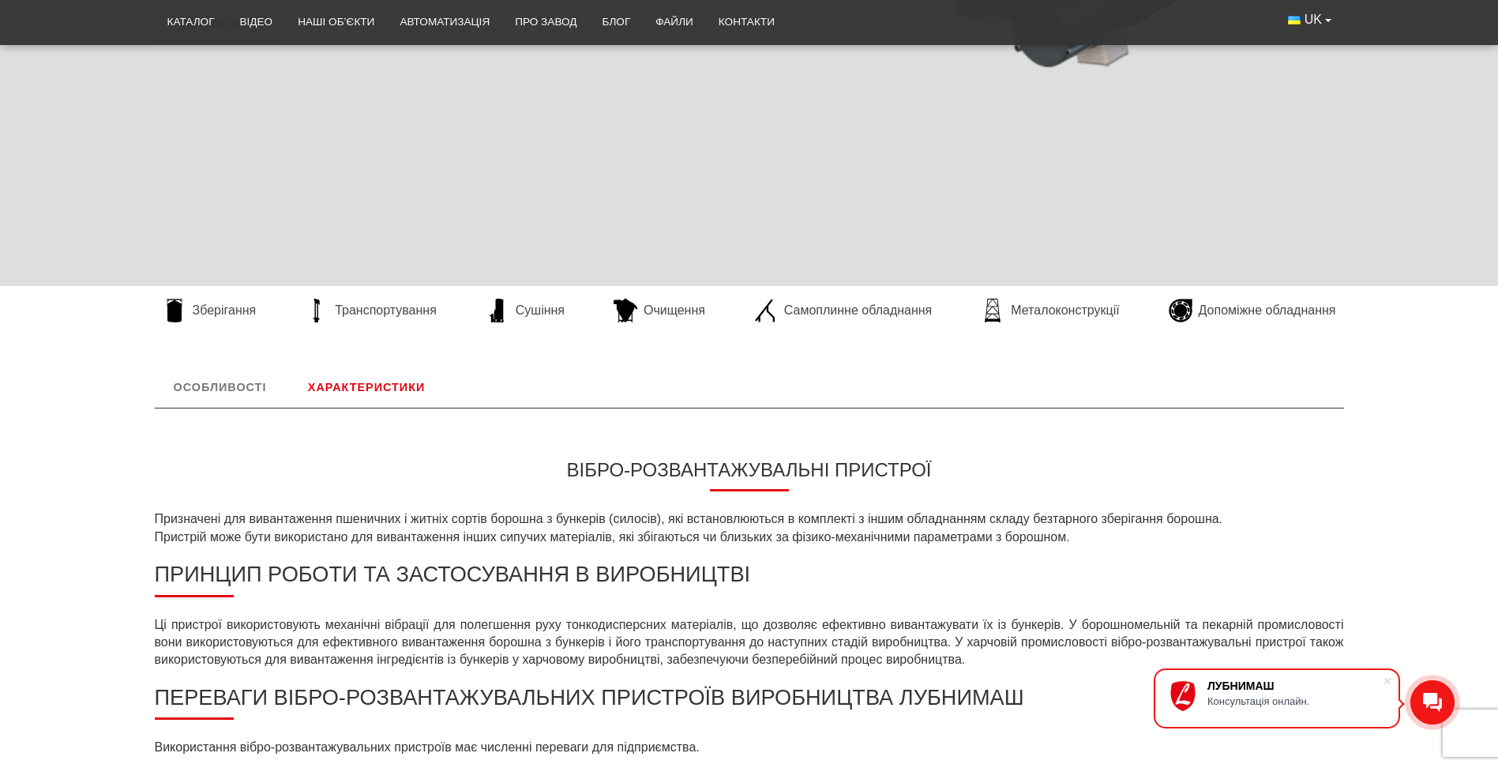
click at [351, 385] on link "Характеристики" at bounding box center [366, 386] width 155 height 41
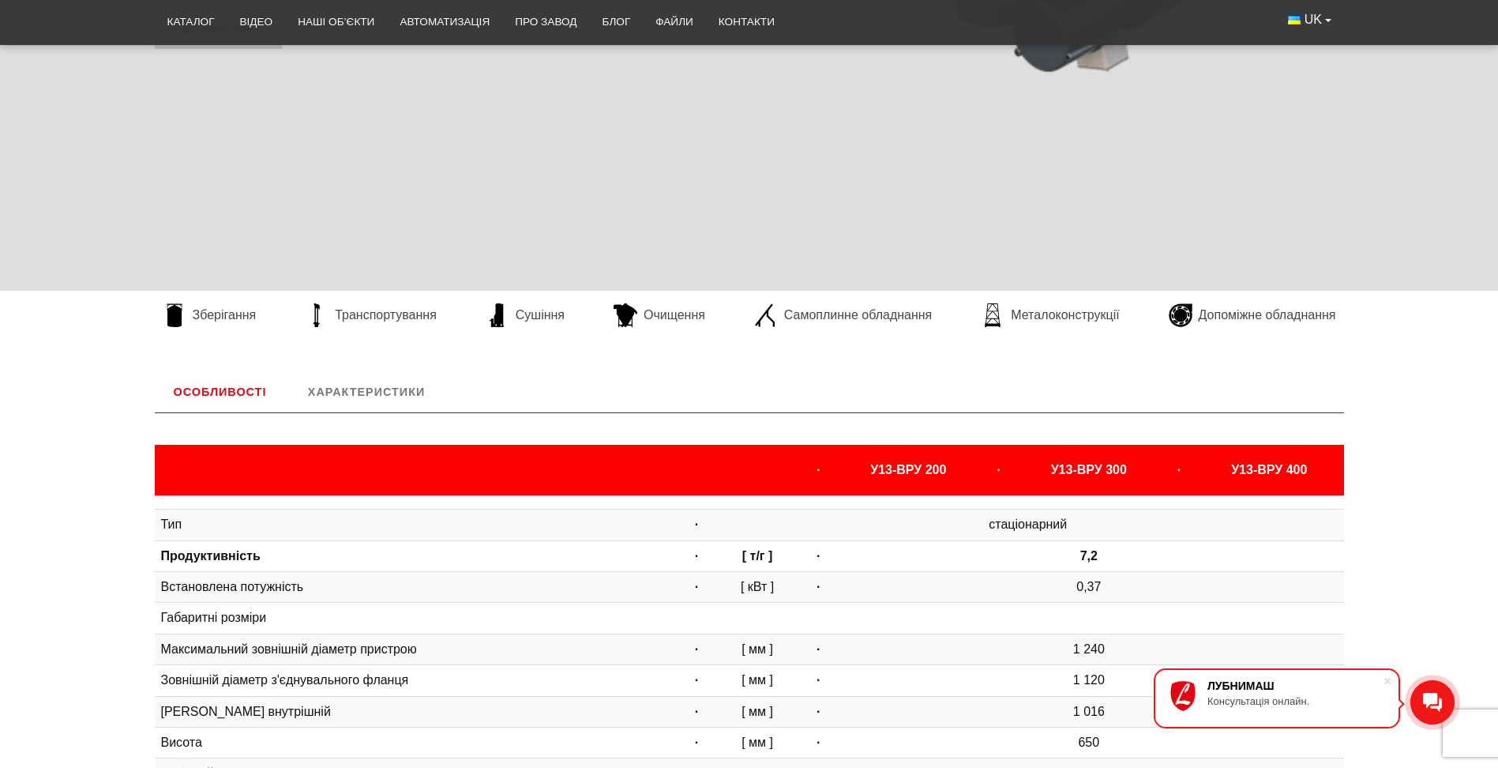
scroll to position [548, 0]
